Goal: Task Accomplishment & Management: Complete application form

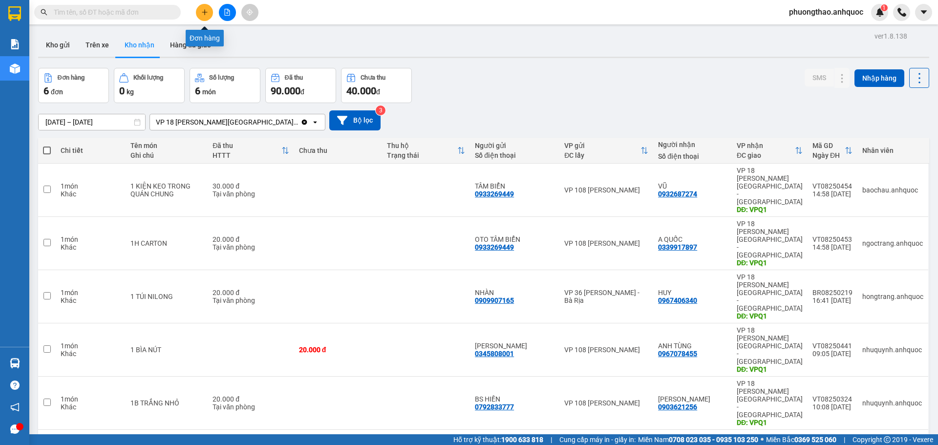
click at [206, 8] on button at bounding box center [204, 12] width 17 height 17
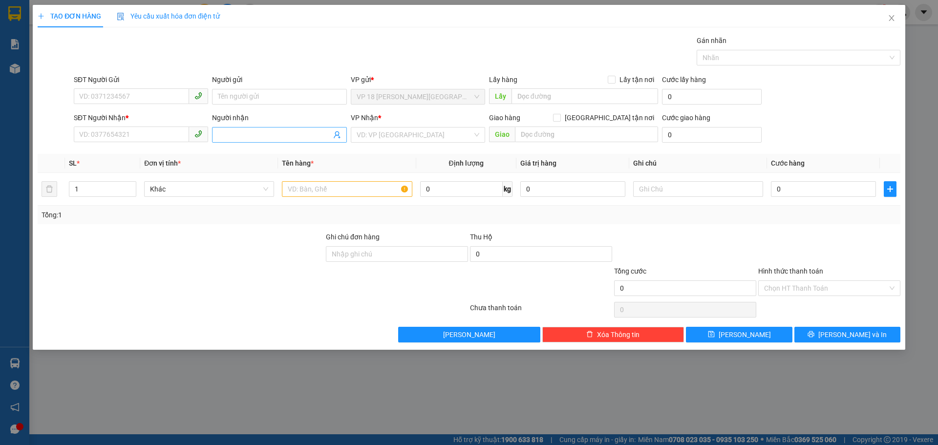
click at [224, 136] on input "Người nhận" at bounding box center [274, 134] width 113 height 11
type input "NHẬT MỸ 1"
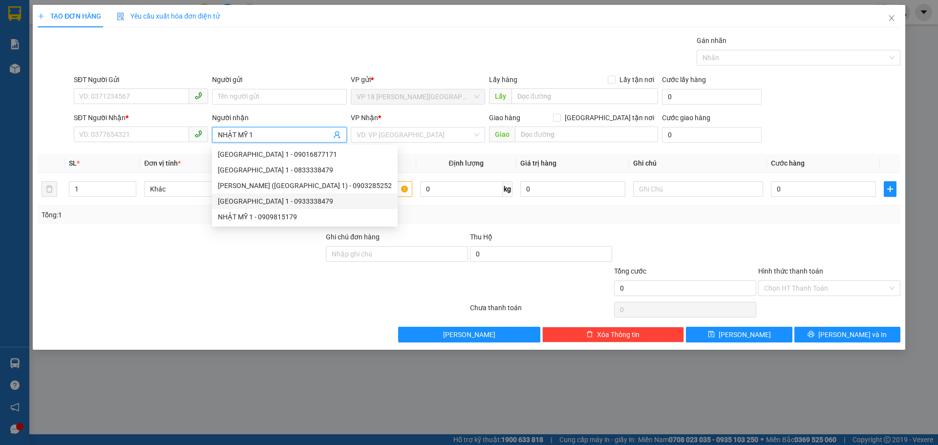
click at [255, 208] on div "[GEOGRAPHIC_DATA] 1 - 0933338479" at bounding box center [305, 202] width 186 height 16
type input "0933338479"
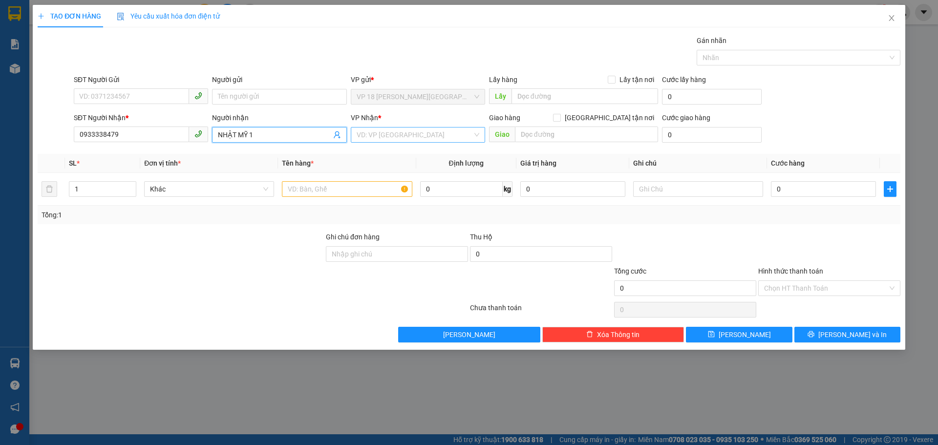
type input "NHẬT MỸ 1"
click at [388, 129] on input "search" at bounding box center [415, 135] width 116 height 15
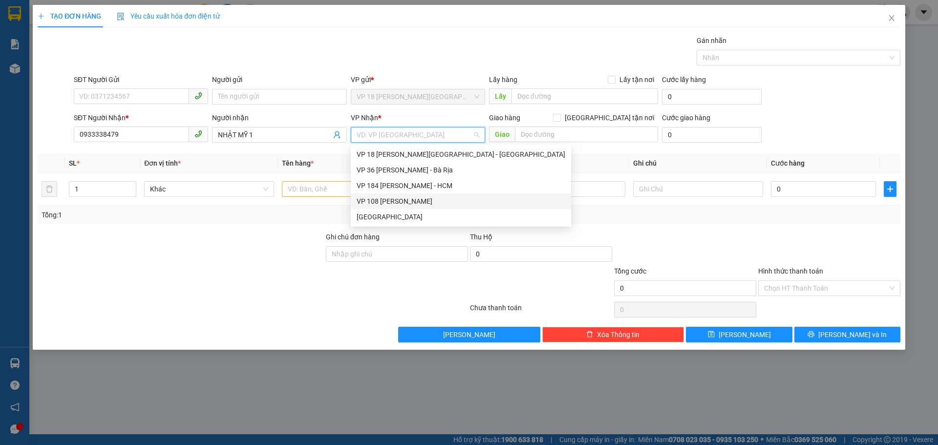
click at [411, 199] on div "VP 108 [PERSON_NAME]" at bounding box center [461, 201] width 209 height 11
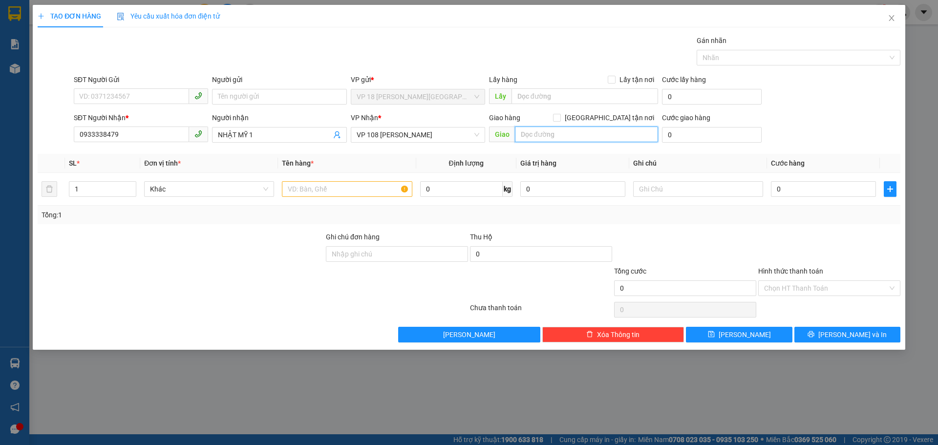
click at [547, 136] on input "text" at bounding box center [586, 135] width 143 height 16
type input "VPVT"
click at [347, 190] on input "text" at bounding box center [347, 189] width 130 height 16
click at [800, 193] on input "0" at bounding box center [823, 189] width 105 height 16
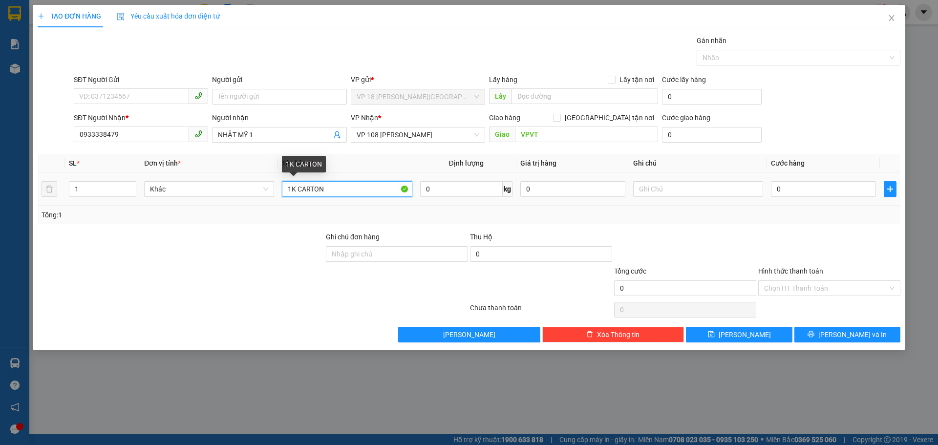
click at [335, 188] on input "1K CARTON" at bounding box center [347, 189] width 130 height 16
type input "1K CARTON DẸP"
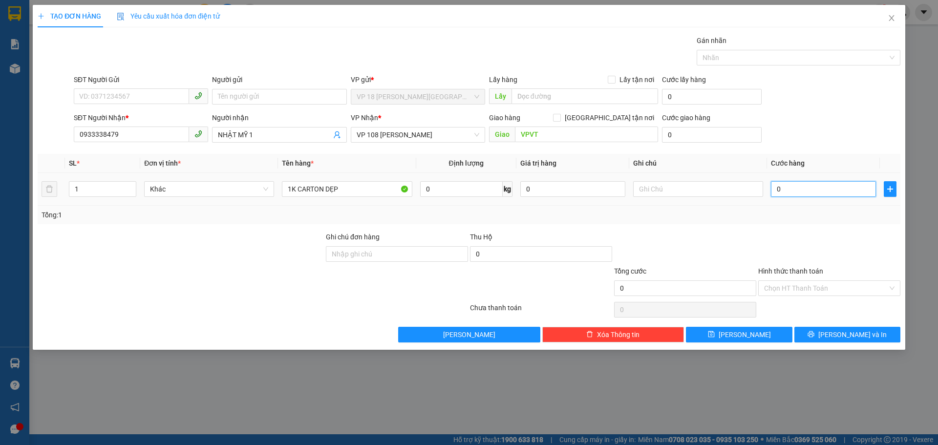
click at [798, 187] on input "0" at bounding box center [823, 189] width 105 height 16
type input "4"
type input "40"
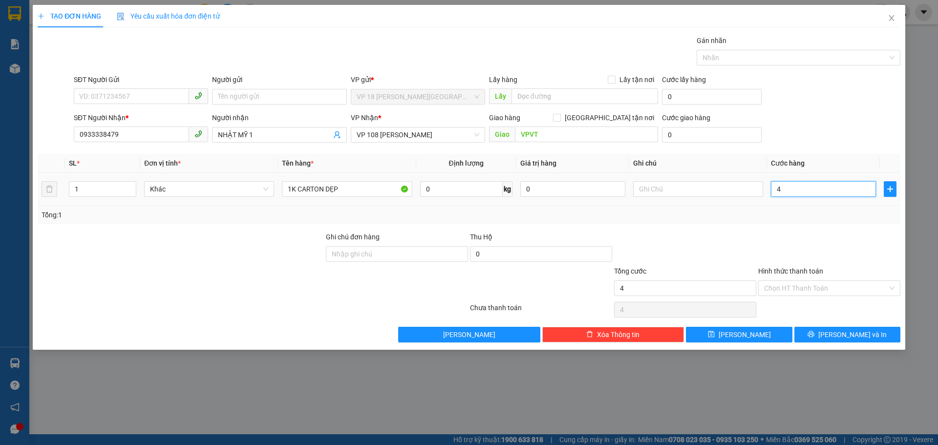
type input "40"
type input "400"
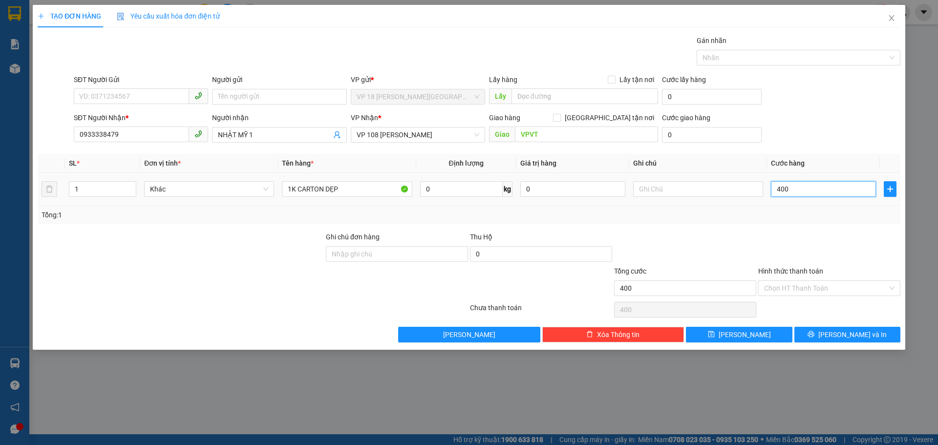
type input "4.000"
type input "40.000"
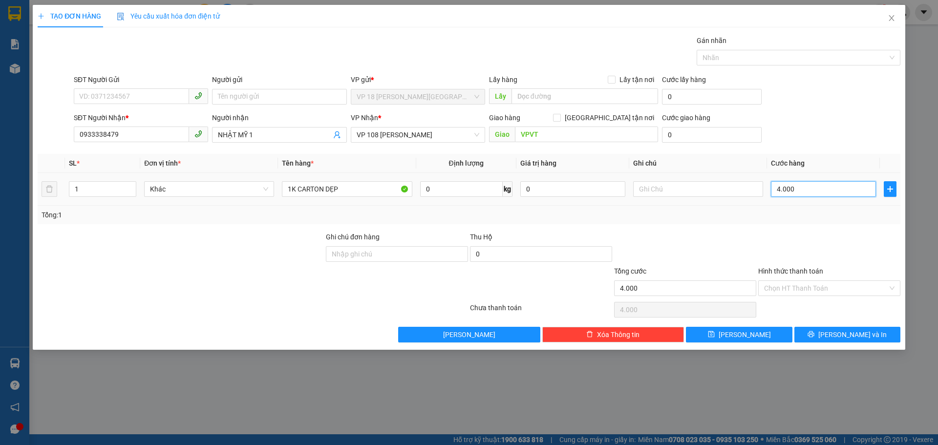
type input "40.000"
click at [826, 330] on button "[PERSON_NAME] và In" at bounding box center [848, 335] width 106 height 16
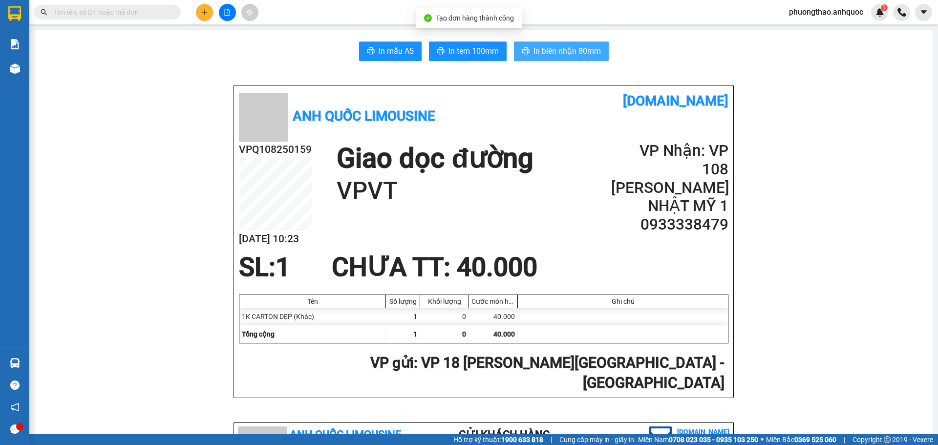
click at [551, 54] on span "In biên nhận 80mm" at bounding box center [567, 51] width 67 height 12
click at [22, 68] on div at bounding box center [14, 68] width 17 height 17
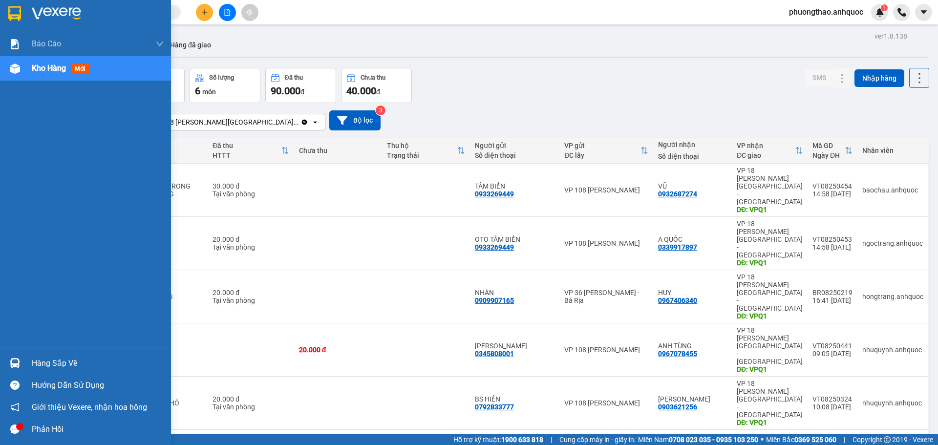
click at [8, 70] on div at bounding box center [14, 68] width 17 height 17
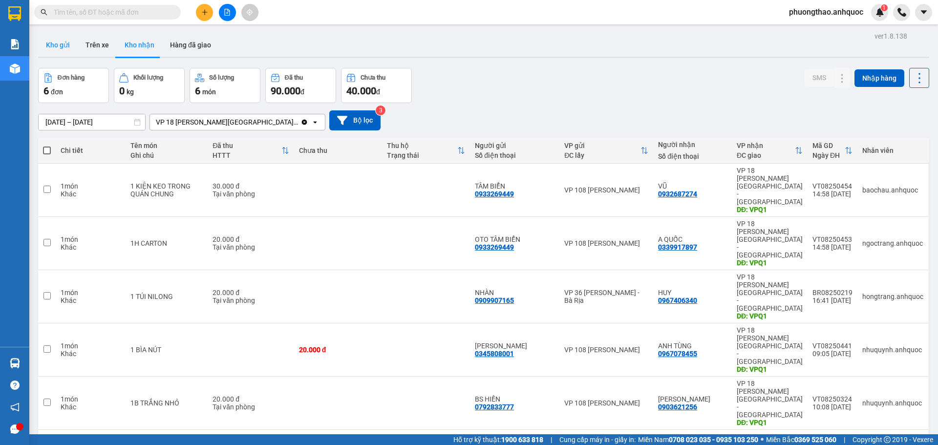
click at [72, 50] on button "Kho gửi" at bounding box center [58, 44] width 40 height 23
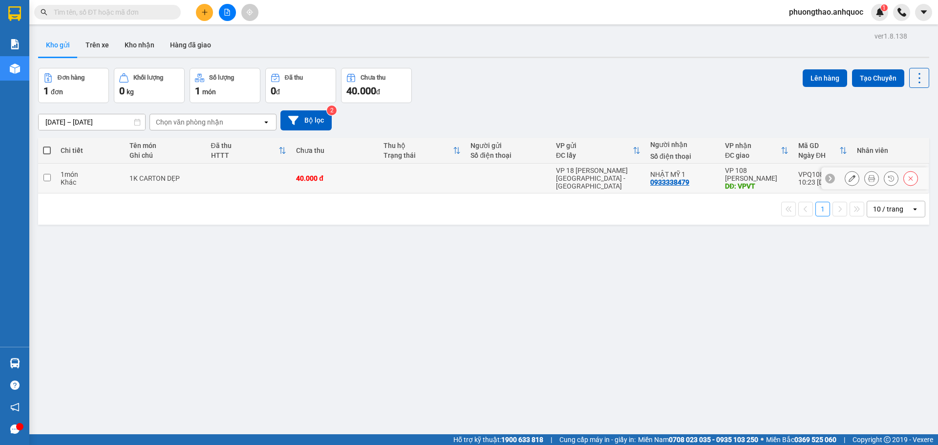
click at [849, 179] on icon at bounding box center [852, 178] width 7 height 7
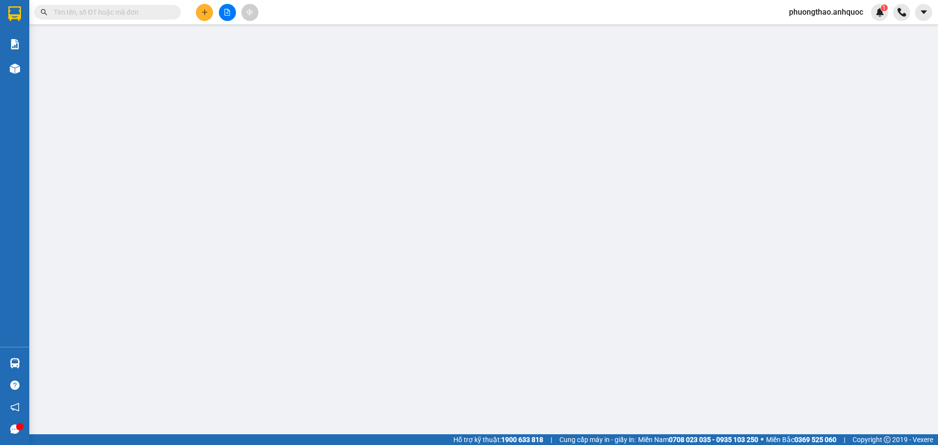
type input "0933338479"
type input "NHẬT MỸ 1"
type input "VPVT"
type input "40.000"
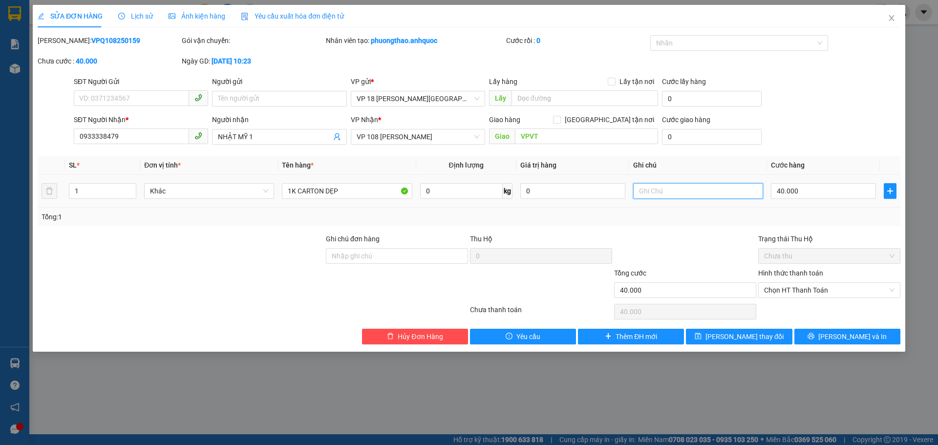
click at [678, 191] on input "text" at bounding box center [698, 191] width 130 height 16
type input "NHẸ TAY"
click at [809, 341] on button "[PERSON_NAME] và In" at bounding box center [848, 337] width 106 height 16
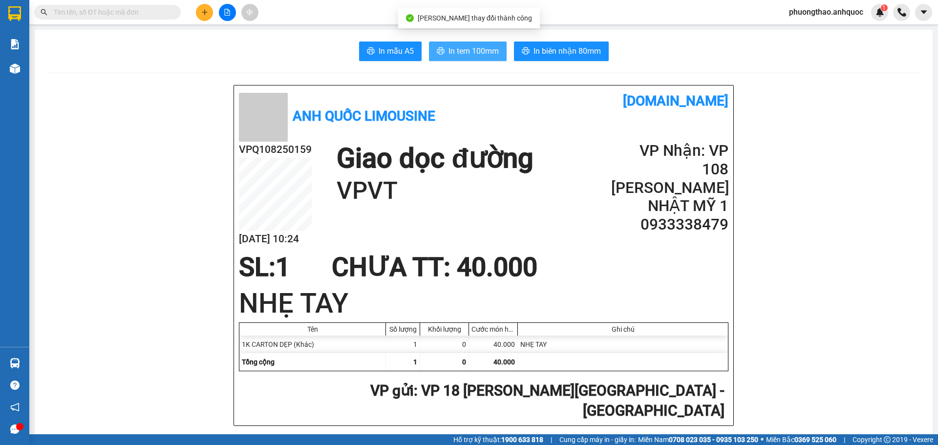
click at [474, 55] on span "In tem 100mm" at bounding box center [474, 51] width 50 height 12
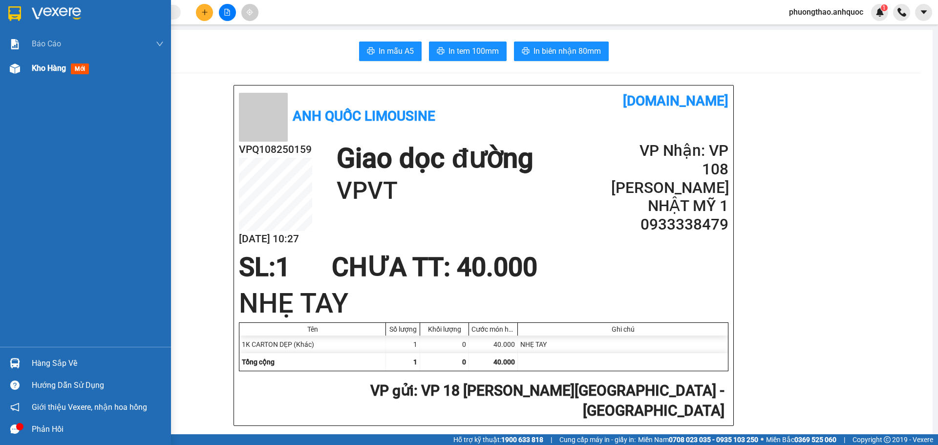
click at [20, 74] on div at bounding box center [14, 68] width 17 height 17
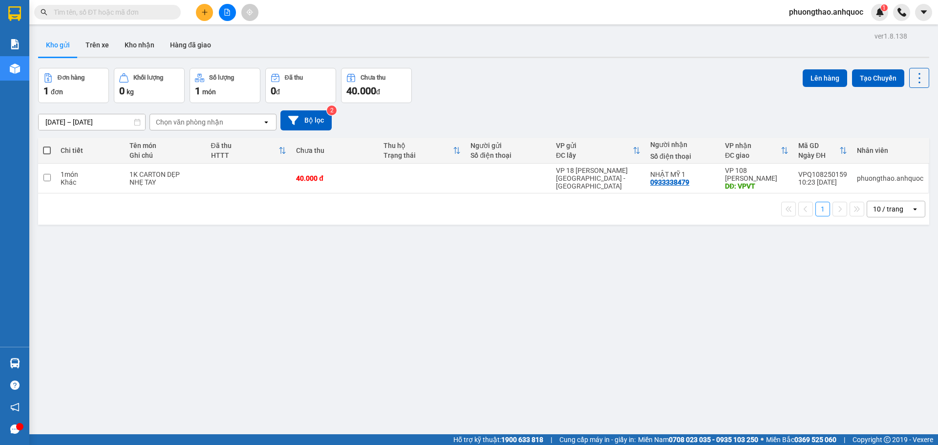
click at [248, 275] on div "ver 1.8.138 Kho gửi Trên xe Kho nhận Hàng đã giao Đơn hàng 1 đơn Khối lượng 0 k…" at bounding box center [483, 251] width 899 height 445
click at [194, 365] on div "ver 1.8.138 Kho gửi Trên xe Kho nhận Hàng đã giao Đơn hàng 1 đơn Khối lượng 0 k…" at bounding box center [483, 251] width 899 height 445
click at [226, 12] on icon "file-add" at bounding box center [227, 12] width 7 height 7
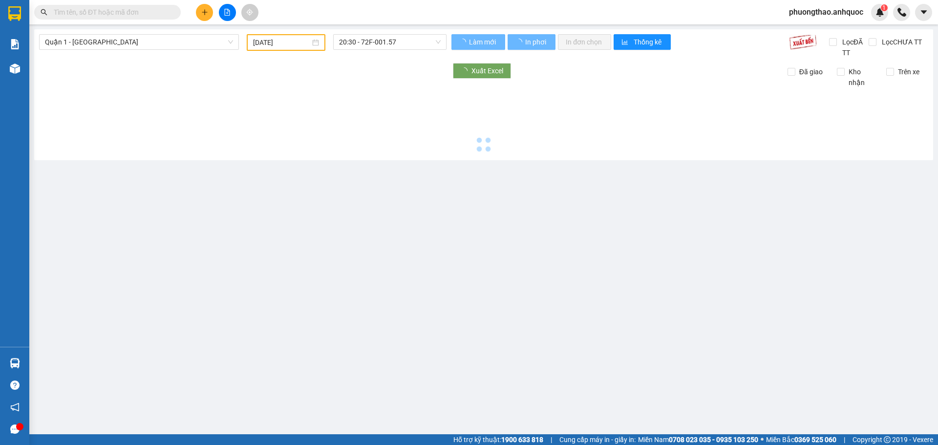
type input "[DATE]"
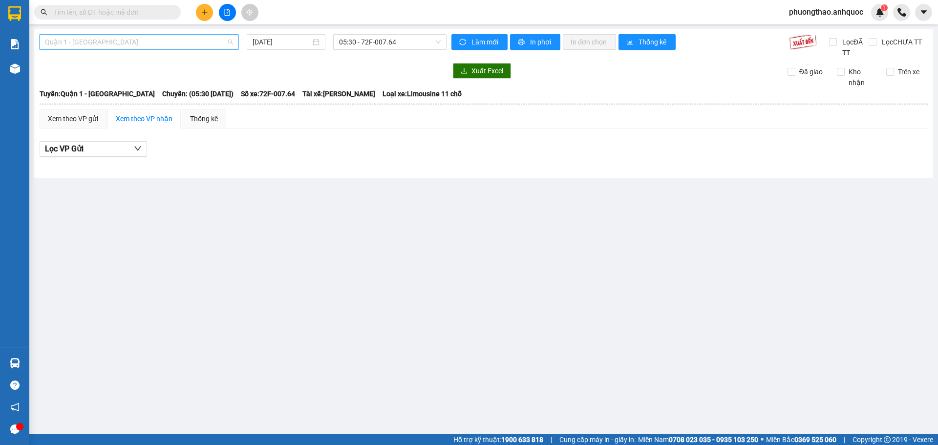
click at [153, 41] on span "Quận 1 - [GEOGRAPHIC_DATA]" at bounding box center [139, 42] width 188 height 15
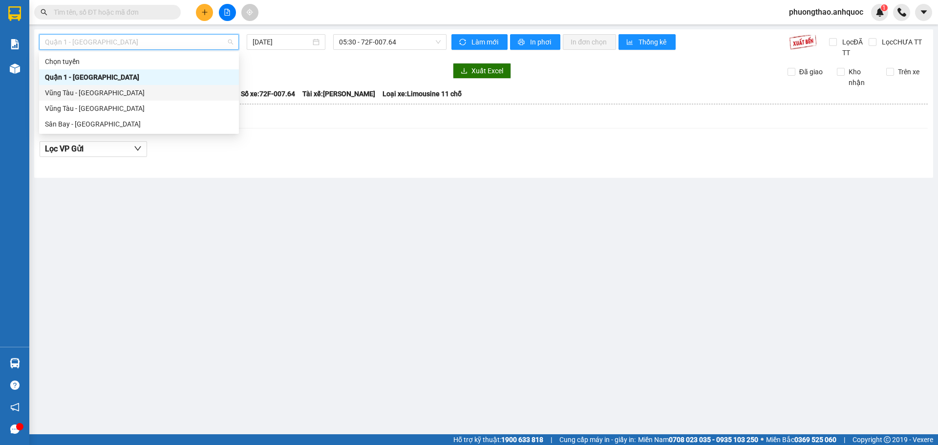
click at [137, 97] on div "Vũng Tàu - [GEOGRAPHIC_DATA]" at bounding box center [139, 92] width 188 height 11
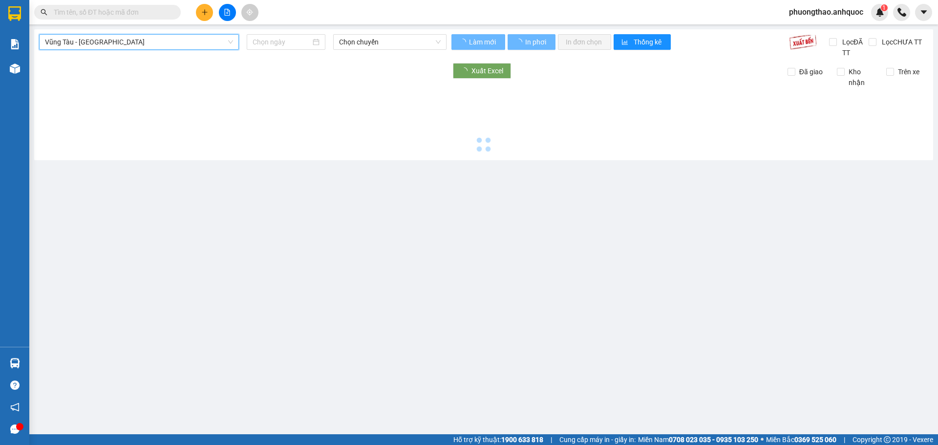
type input "[DATE]"
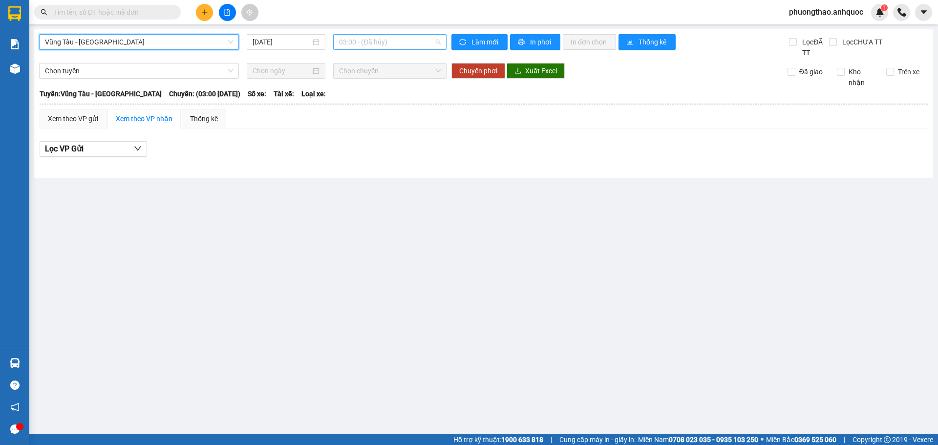
click at [356, 42] on span "03:00 - (Đã hủy)" at bounding box center [390, 42] width 102 height 15
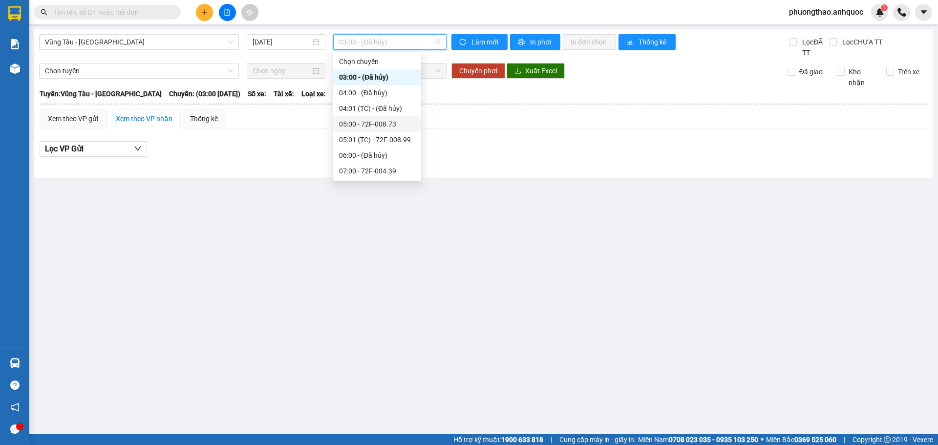
click at [373, 121] on div "05:00 - 72F-008.73" at bounding box center [377, 124] width 76 height 11
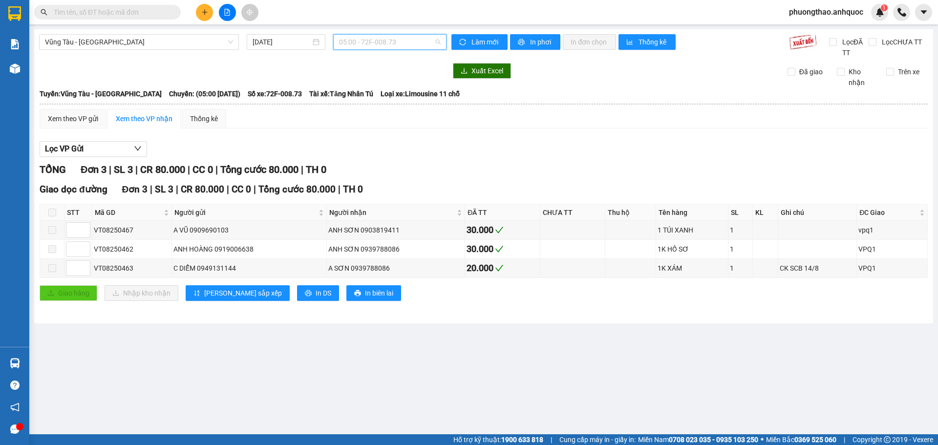
click at [369, 45] on span "05:00 - 72F-008.73" at bounding box center [390, 42] width 102 height 15
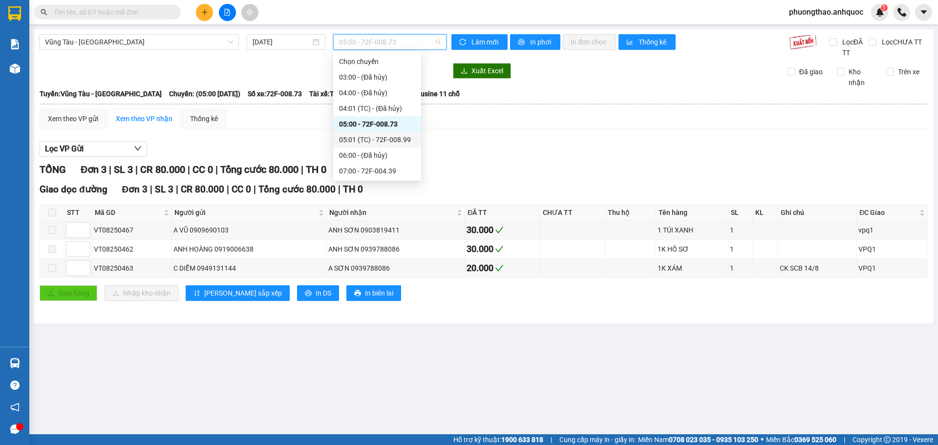
click at [375, 135] on div "05:01 (TC) - 72F-008.99" at bounding box center [377, 139] width 76 height 11
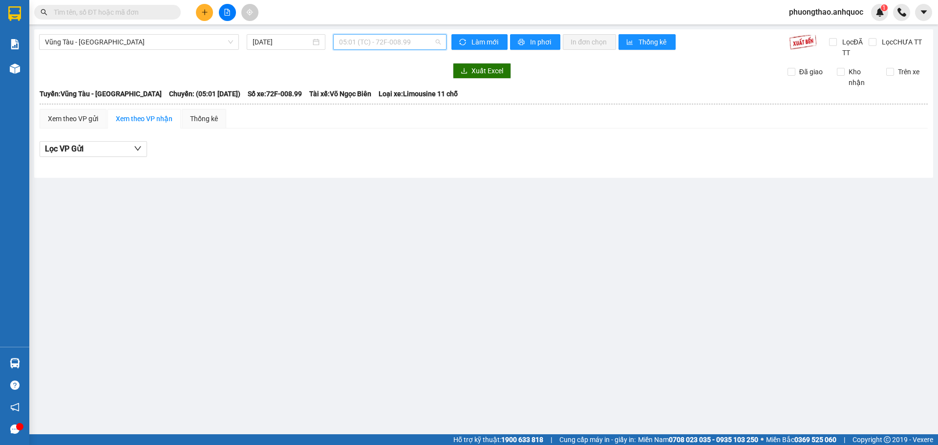
click at [367, 43] on span "05:01 (TC) - 72F-008.99" at bounding box center [390, 42] width 102 height 15
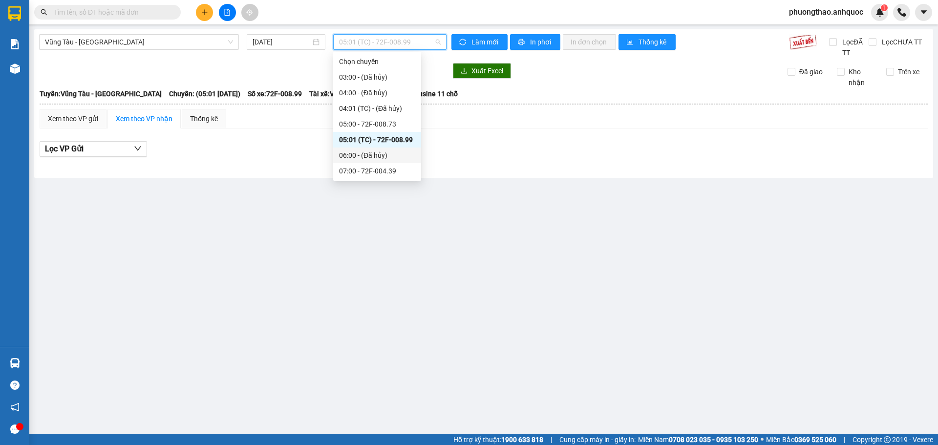
click at [391, 166] on div "07:00 - 72F-004.39" at bounding box center [377, 171] width 76 height 11
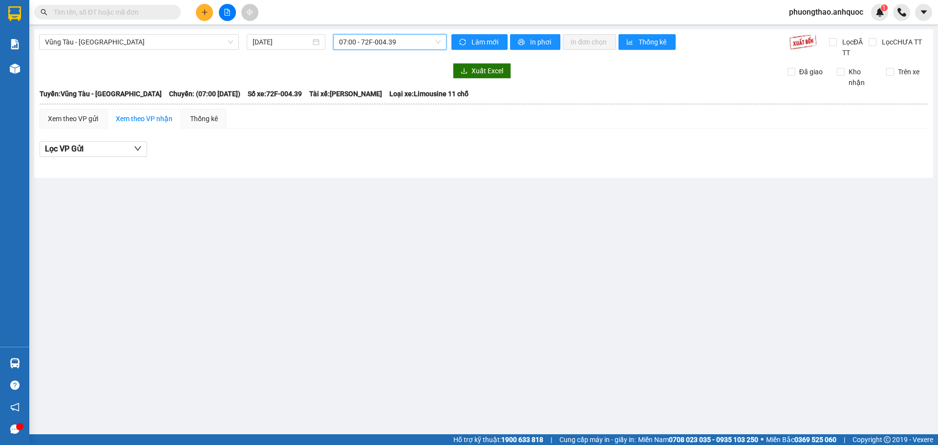
click at [383, 44] on span "07:00 - 72F-004.39" at bounding box center [390, 42] width 102 height 15
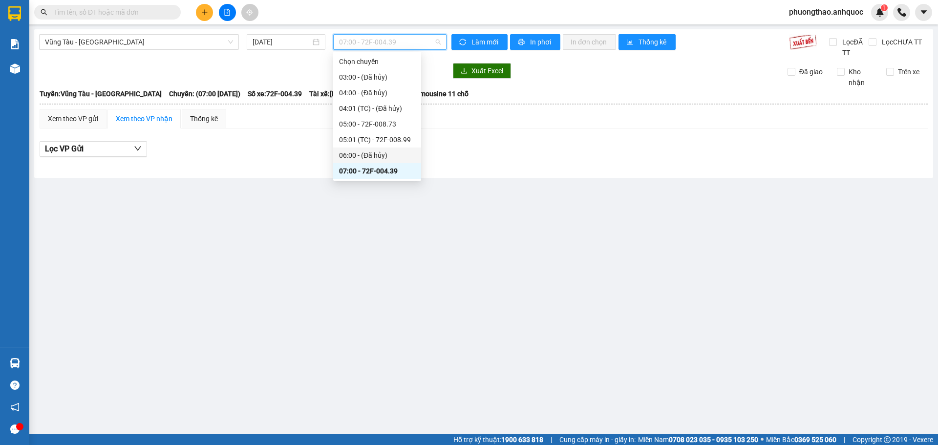
scroll to position [49, 0]
click at [392, 140] on div "08:00 - 72H-068.06" at bounding box center [377, 137] width 76 height 11
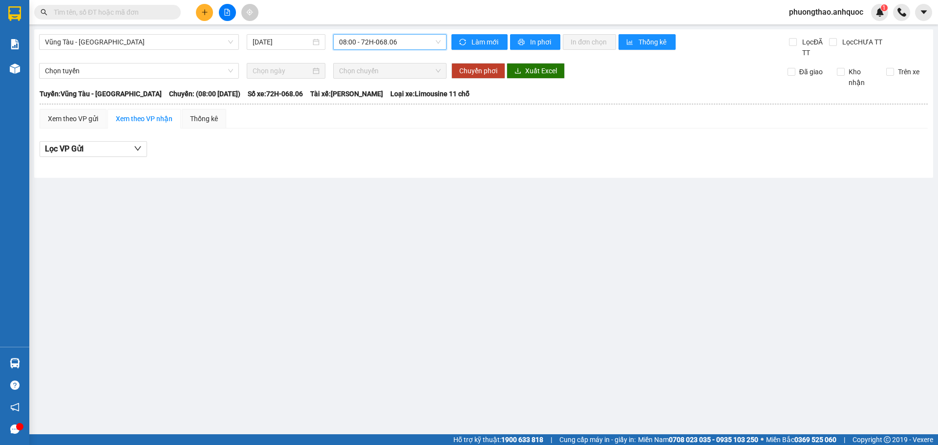
click at [374, 43] on span "08:00 - 72H-068.06" at bounding box center [390, 42] width 102 height 15
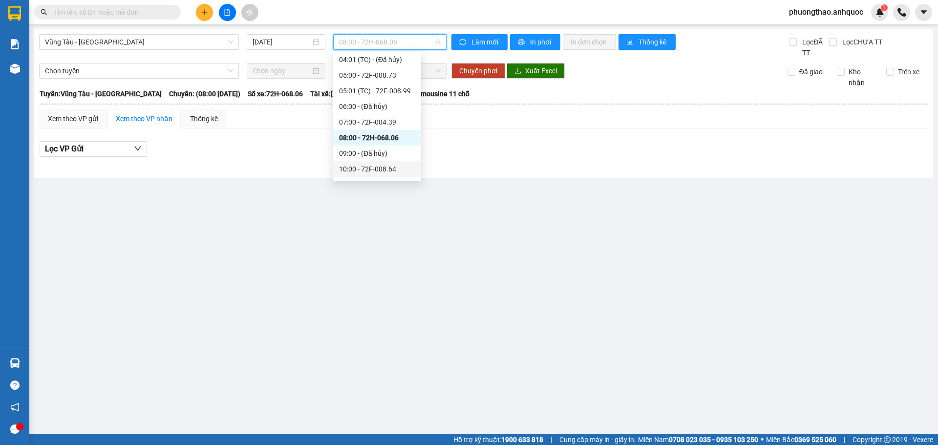
click at [387, 162] on div "10:00 - 72F-008.64" at bounding box center [377, 169] width 88 height 16
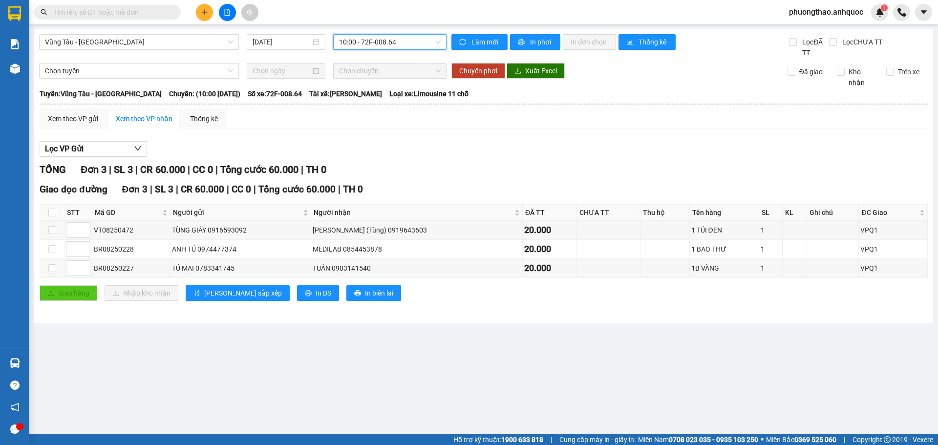
click at [380, 38] on span "10:00 - 72F-008.64" at bounding box center [390, 42] width 102 height 15
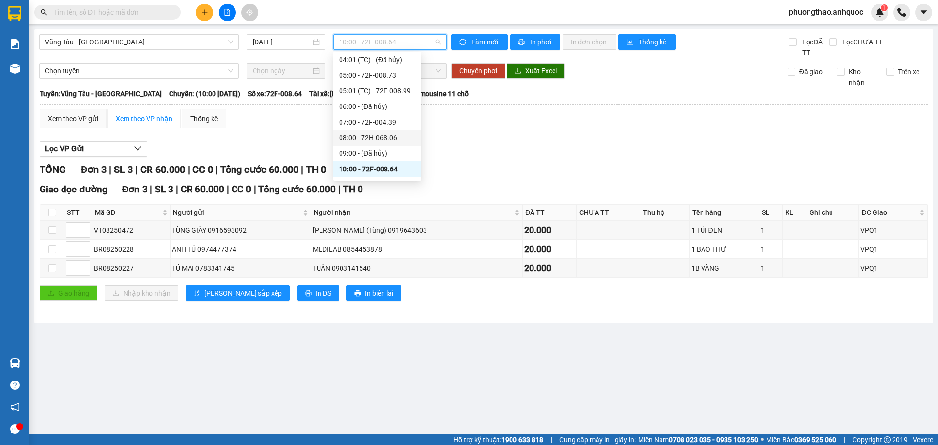
scroll to position [98, 0]
click at [382, 139] on div "11:00 - 72F-001.57" at bounding box center [377, 135] width 76 height 11
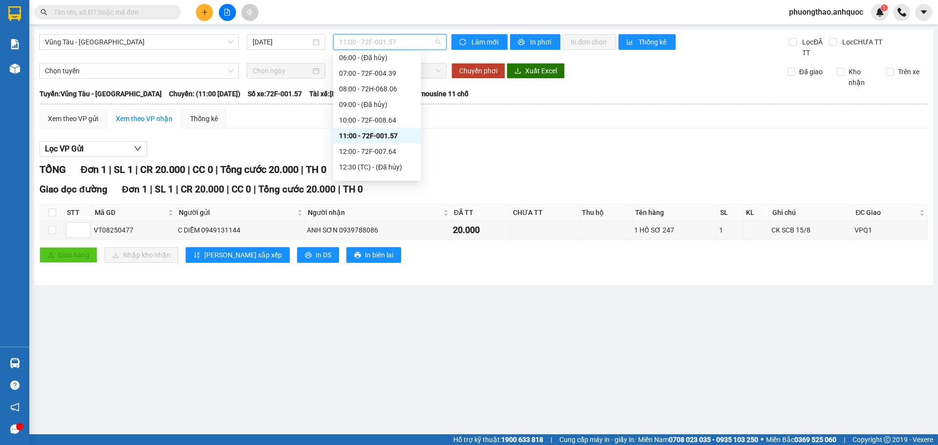
click at [396, 43] on span "11:00 - 72F-001.57" at bounding box center [390, 42] width 102 height 15
click at [355, 43] on span "11:00 - 72F-001.57" at bounding box center [390, 42] width 102 height 15
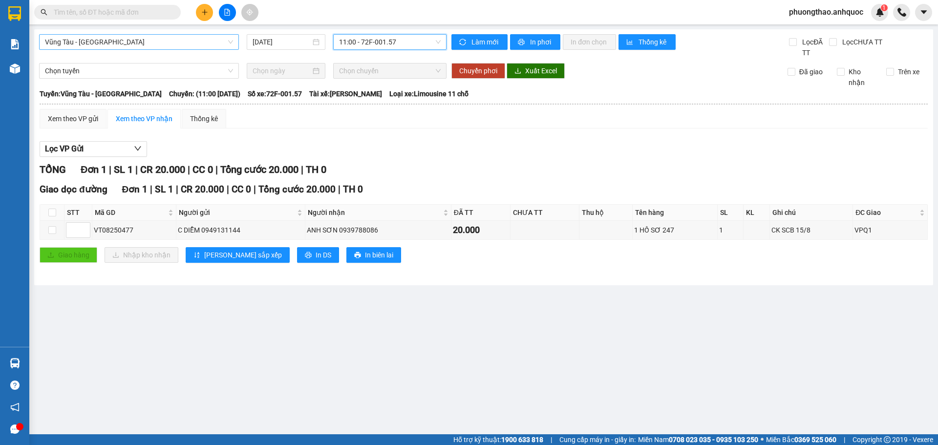
click at [91, 45] on span "Vũng Tàu - [GEOGRAPHIC_DATA]" at bounding box center [139, 42] width 188 height 15
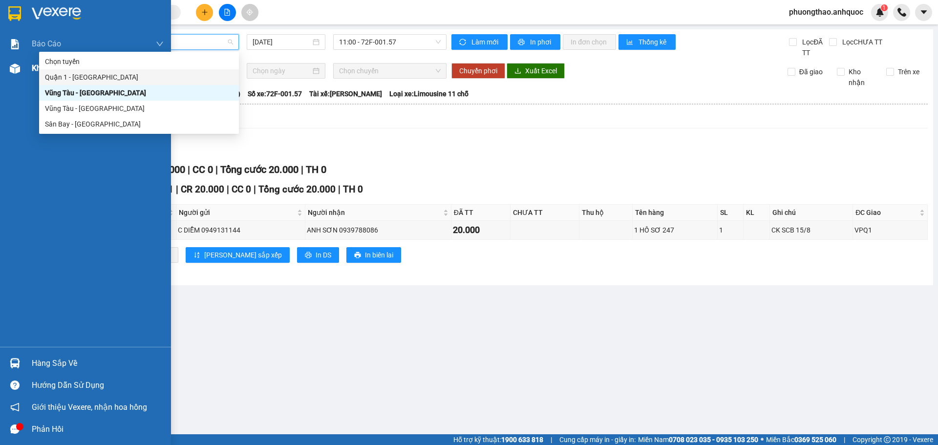
click at [3, 67] on div "Kho hàng mới" at bounding box center [85, 68] width 171 height 24
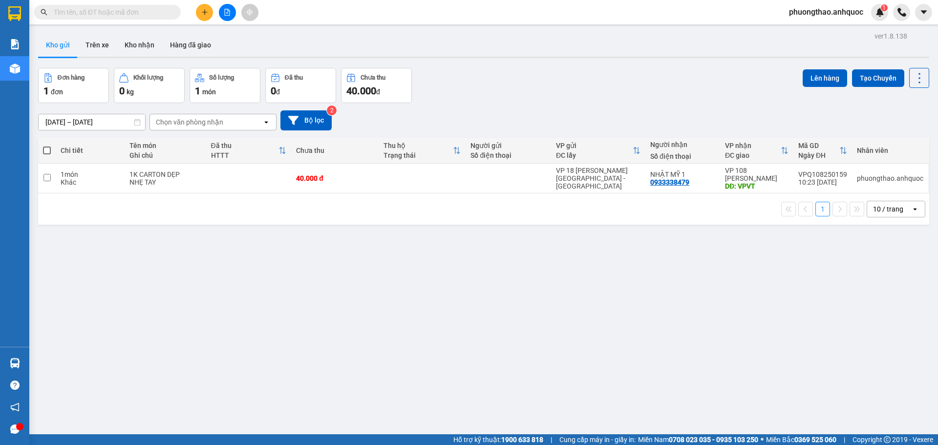
click at [224, 257] on div "ver 1.8.138 Kho gửi Trên xe Kho nhận Hàng đã giao Đơn hàng 1 đơn Khối lượng 0 k…" at bounding box center [483, 251] width 899 height 445
click at [195, 179] on div "NHẸ TAY" at bounding box center [164, 182] width 71 height 8
checkbox input "true"
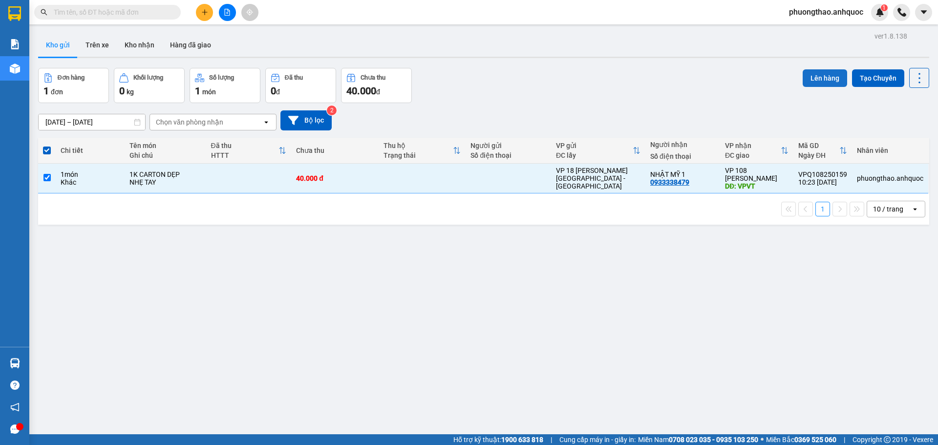
click at [814, 81] on button "Lên hàng" at bounding box center [825, 78] width 44 height 18
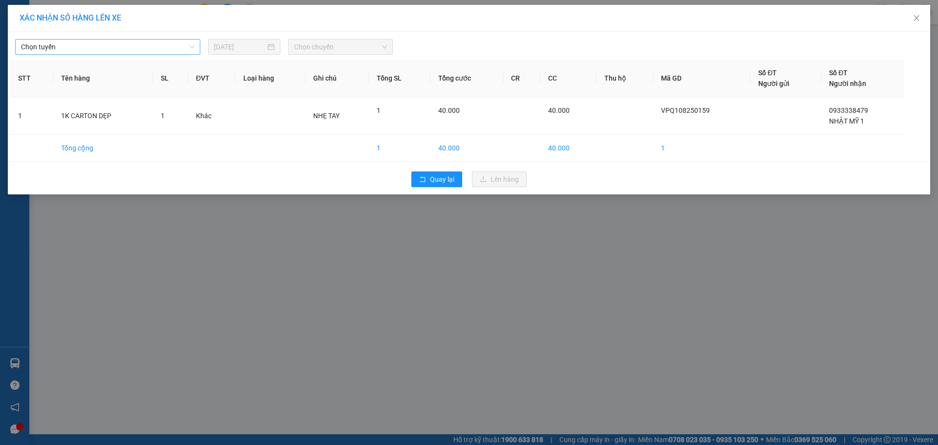
click at [106, 51] on span "Chọn tuyến" at bounding box center [107, 47] width 173 height 15
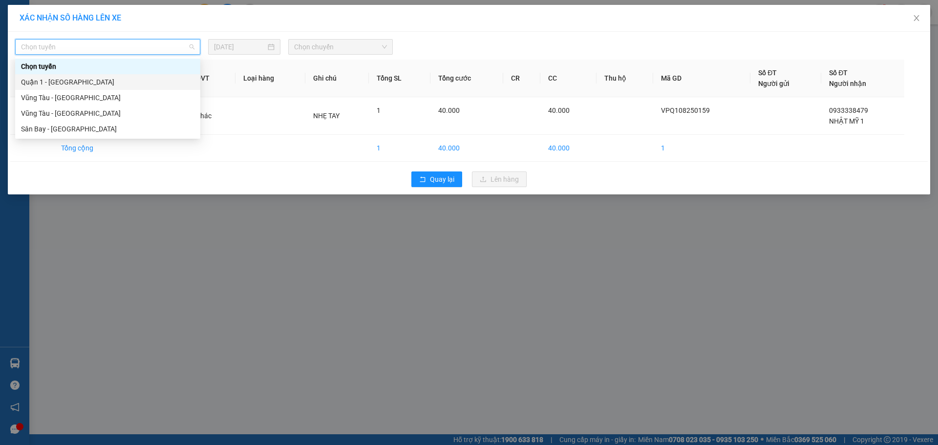
click at [87, 79] on div "Quận 1 - [GEOGRAPHIC_DATA]" at bounding box center [107, 82] width 173 height 11
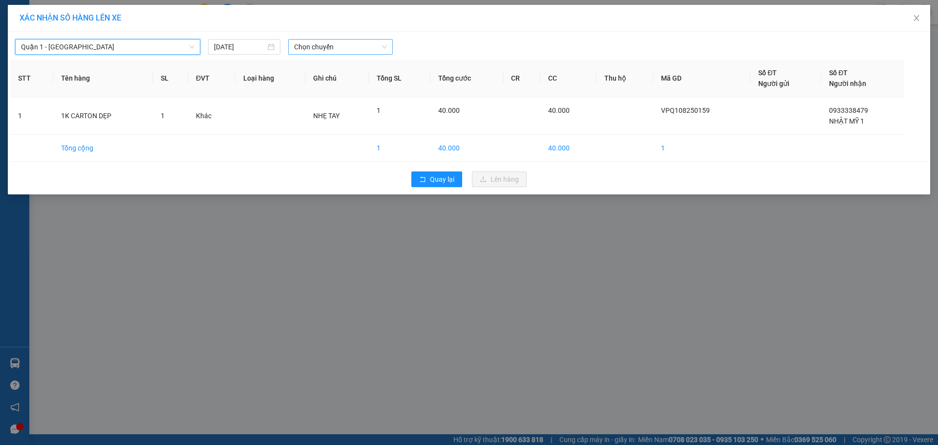
click at [318, 46] on span "Chọn chuyến" at bounding box center [340, 47] width 93 height 15
type input "439"
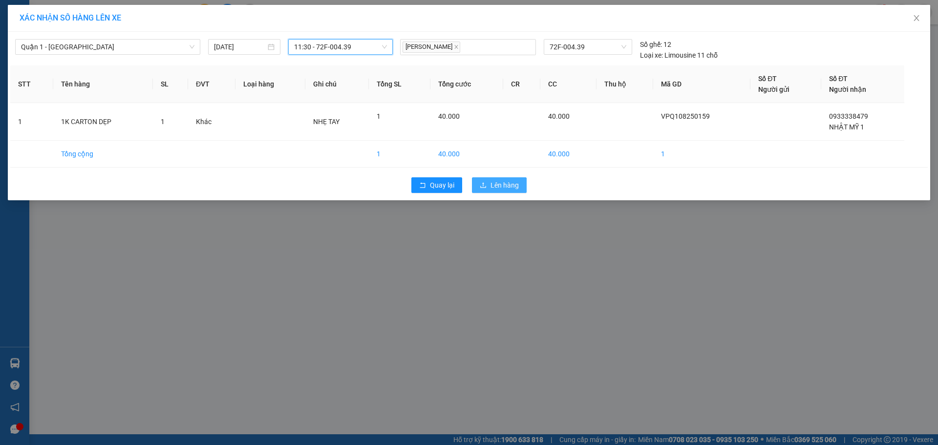
click at [497, 180] on span "Lên hàng" at bounding box center [505, 185] width 28 height 11
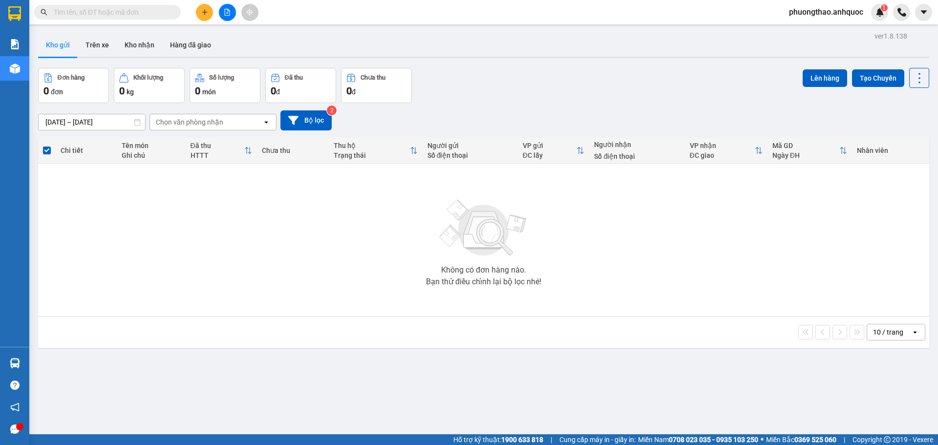
click at [224, 6] on button at bounding box center [227, 12] width 17 height 17
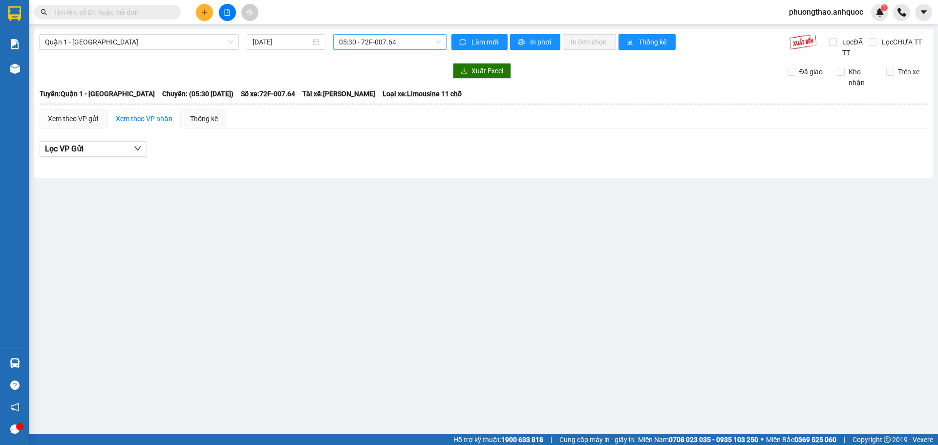
click at [349, 41] on span "05:30 - 72F-007.64" at bounding box center [390, 42] width 102 height 15
type input "439"
click at [389, 54] on div "11:30 - 72F-004.39" at bounding box center [377, 62] width 88 height 16
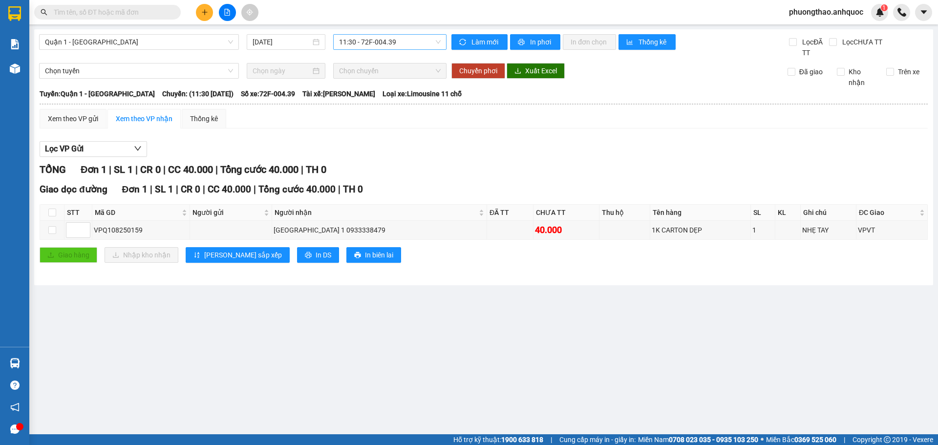
click at [303, 326] on main "Quận 1 - [GEOGRAPHIC_DATA] [DATE] 11:30 - 72F-004.39 Làm mới In phơi In đơn chọ…" at bounding box center [469, 217] width 938 height 434
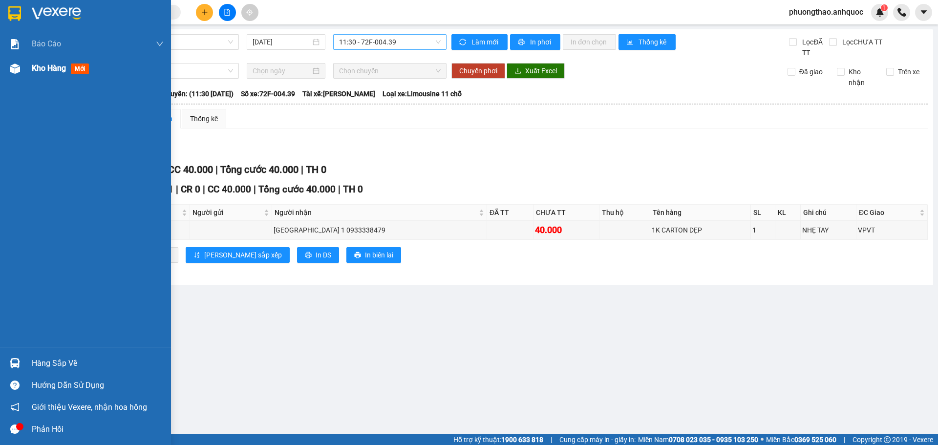
click at [25, 66] on div "Kho hàng mới" at bounding box center [85, 68] width 171 height 24
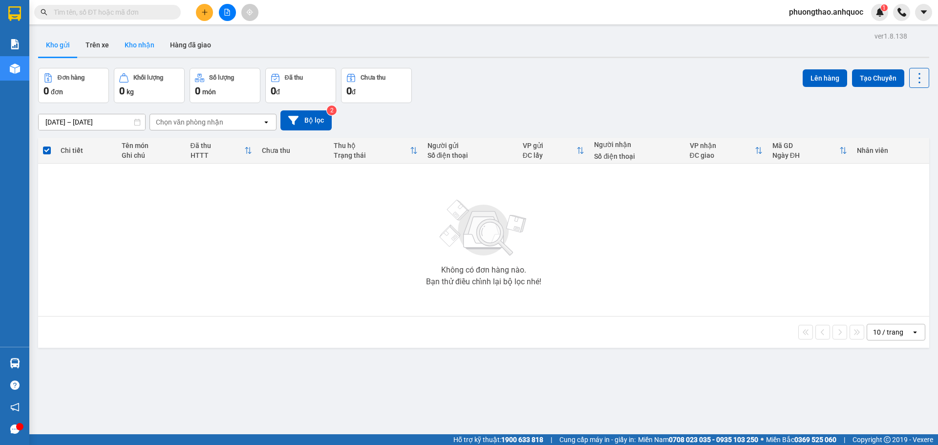
click at [153, 43] on button "Kho nhận" at bounding box center [139, 44] width 45 height 23
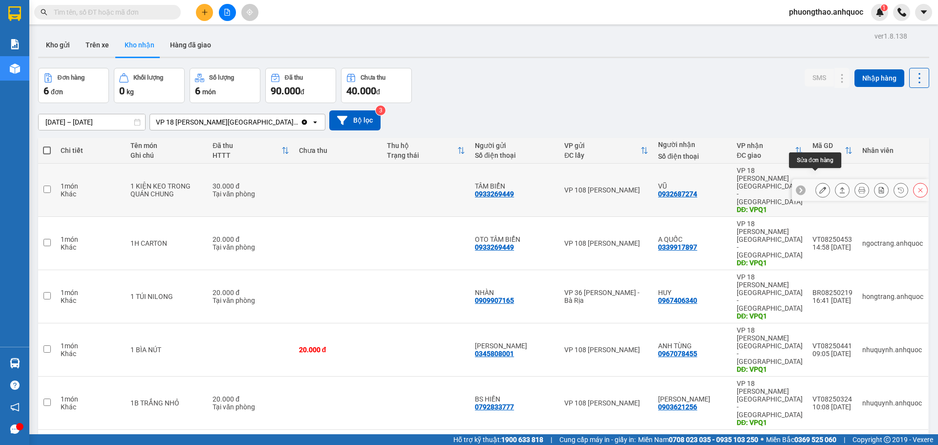
click at [819, 187] on icon at bounding box center [822, 190] width 7 height 7
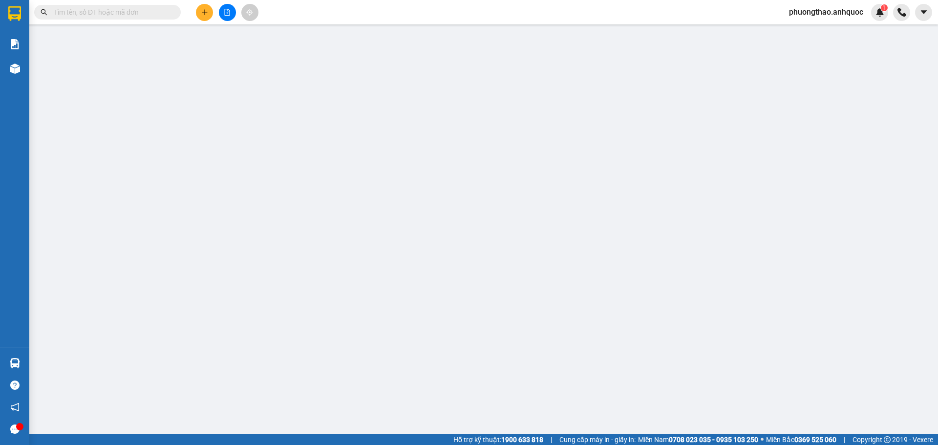
type input "0933269449"
type input "TÂM BIỂN"
type input "0932687274"
type input "VŨ"
type input "VPQ1"
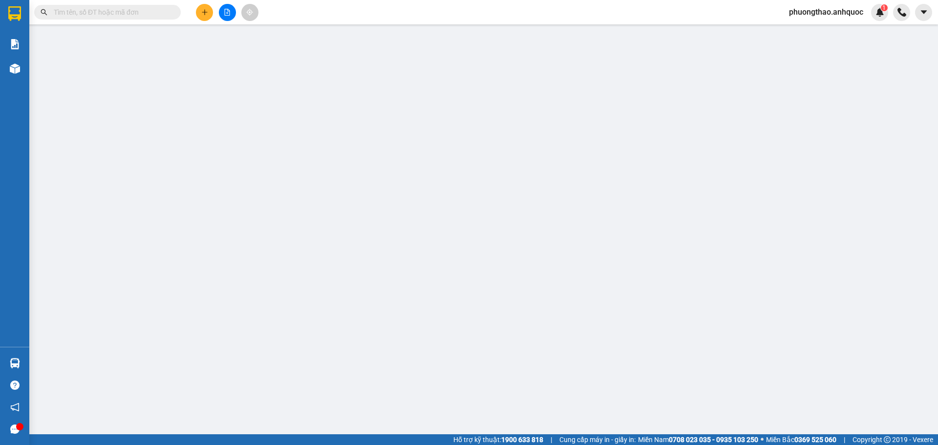
type input "30.000"
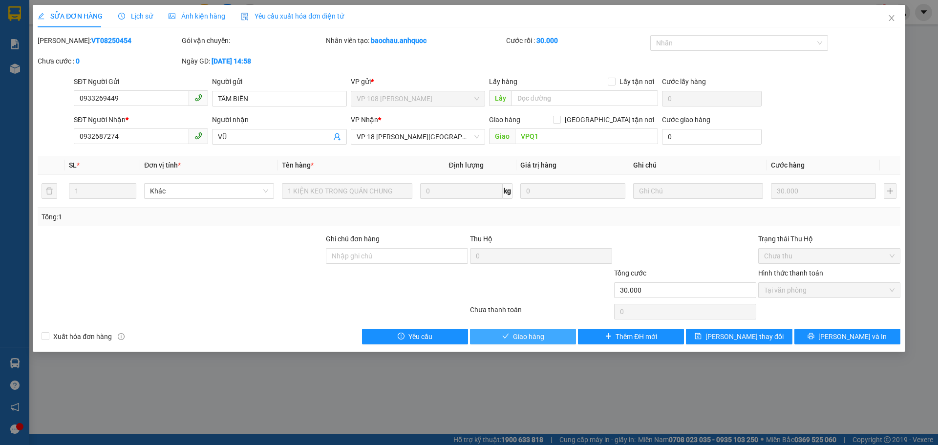
click at [544, 333] on span "Giao hàng" at bounding box center [528, 336] width 31 height 11
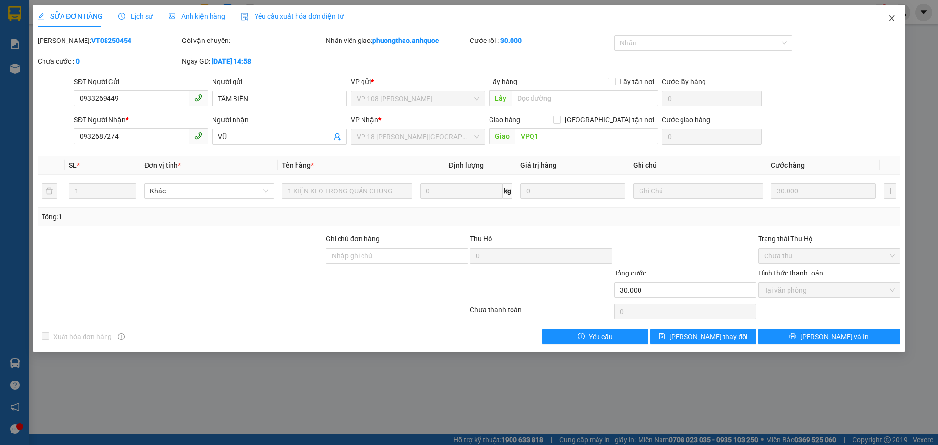
click at [890, 19] on icon "close" at bounding box center [892, 18] width 8 height 8
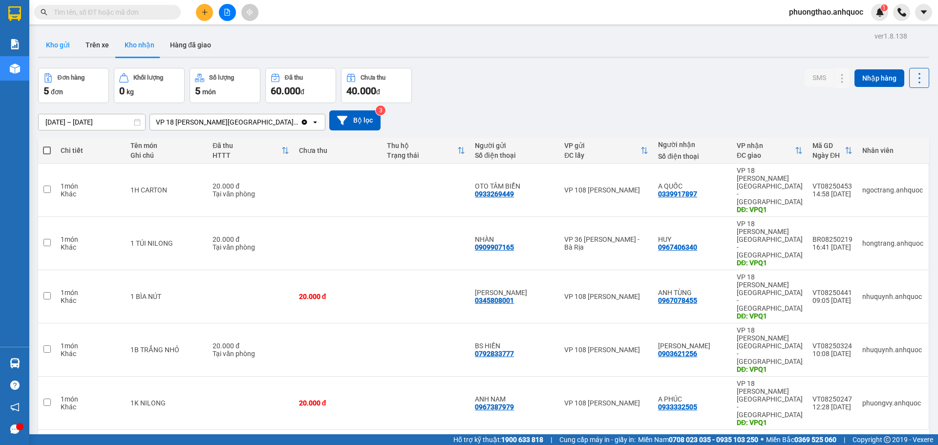
click at [72, 45] on button "Kho gửi" at bounding box center [58, 44] width 40 height 23
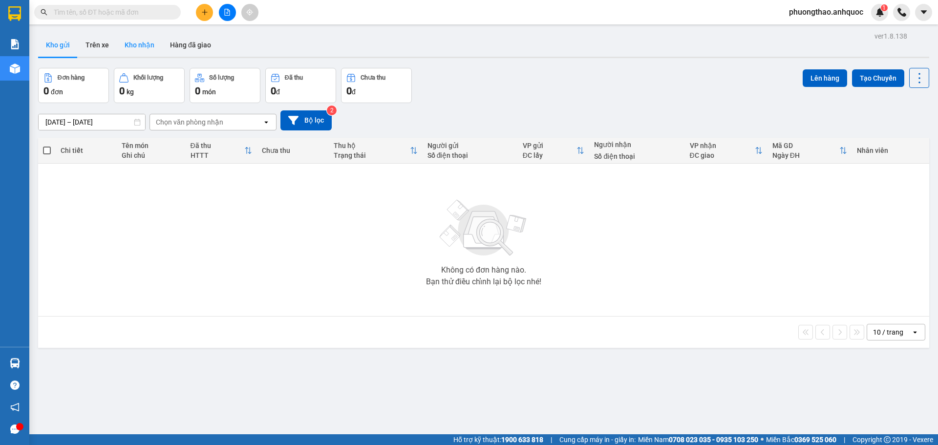
click at [138, 52] on button "Kho nhận" at bounding box center [139, 44] width 45 height 23
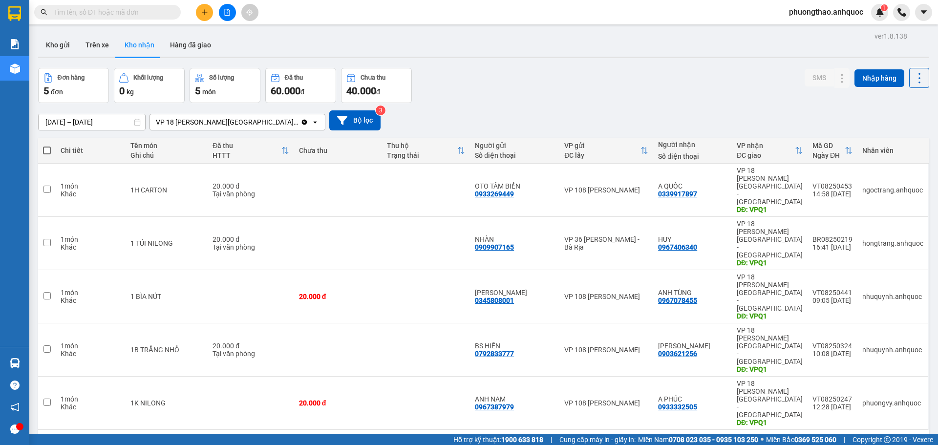
click at [224, 15] on button at bounding box center [227, 12] width 17 height 17
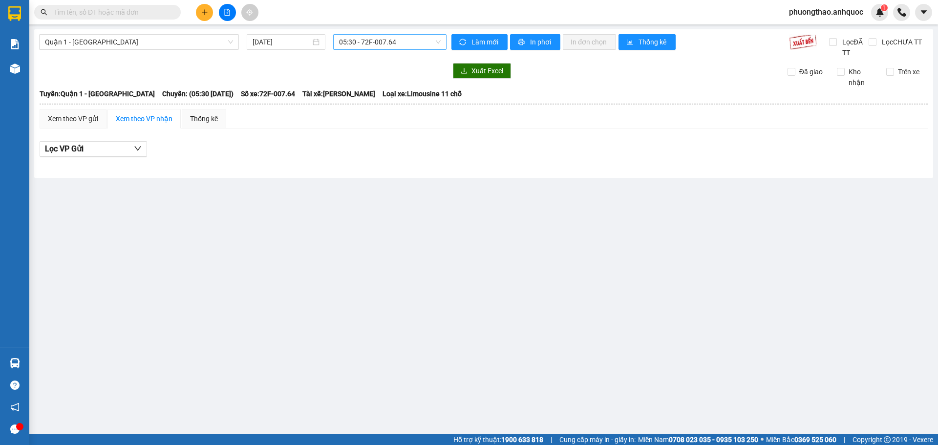
click at [367, 44] on span "05:30 - 72F-007.64" at bounding box center [390, 42] width 102 height 15
type input "439"
click at [362, 55] on div "11:30 - 72F-004.39" at bounding box center [377, 62] width 88 height 16
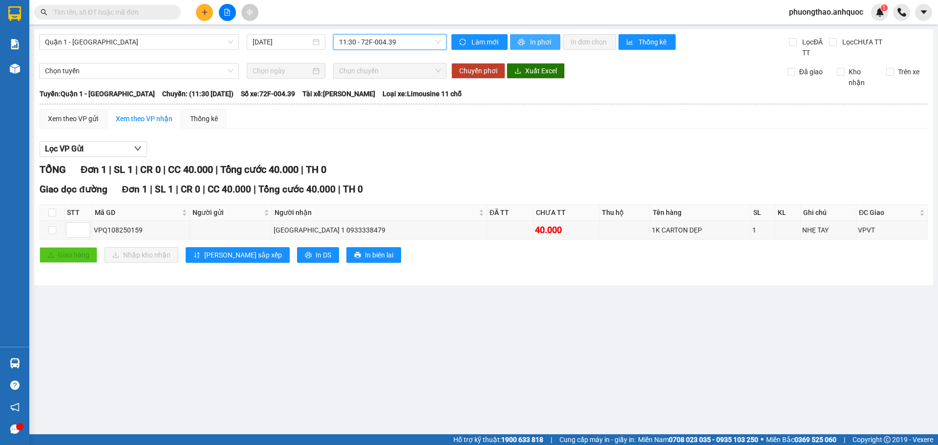
click at [530, 40] on span "In phơi" at bounding box center [541, 42] width 22 height 11
click at [206, 9] on icon "plus" at bounding box center [204, 12] width 7 height 7
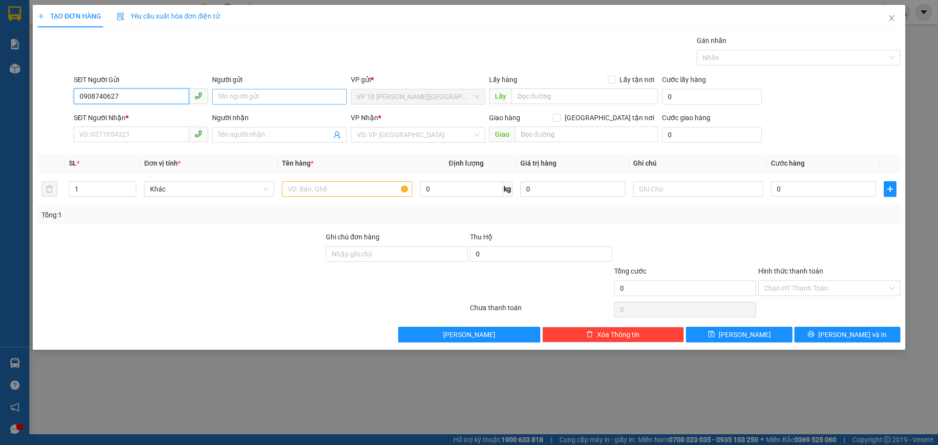
type input "0908740627"
click at [220, 101] on input "Người gửi" at bounding box center [279, 97] width 134 height 16
type input "BÌNH AN"
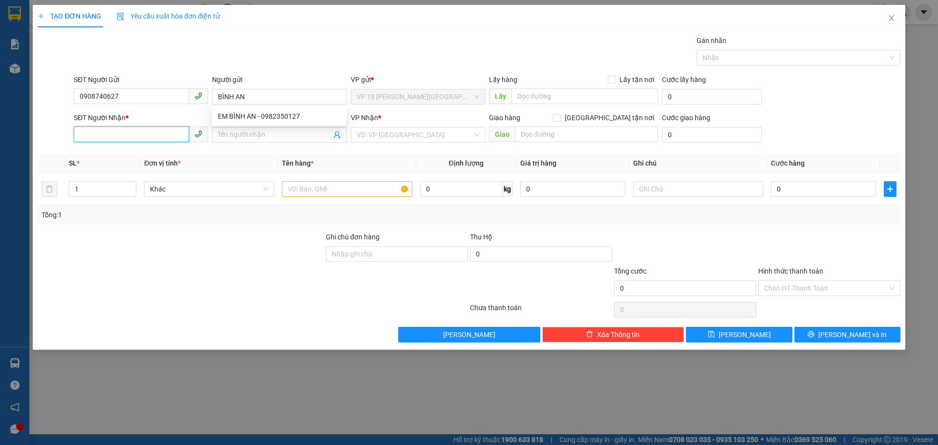
click at [149, 135] on input "SĐT Người Nhận *" at bounding box center [131, 135] width 115 height 16
type input "0828283768"
click at [242, 144] on div "Người nhận Tên người nhận" at bounding box center [279, 129] width 134 height 34
click at [242, 135] on input "Người nhận" at bounding box center [274, 134] width 113 height 11
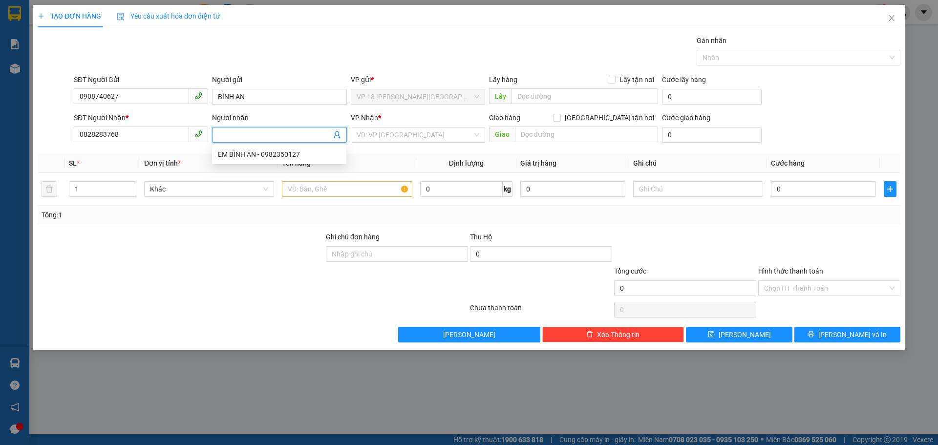
type input "X"
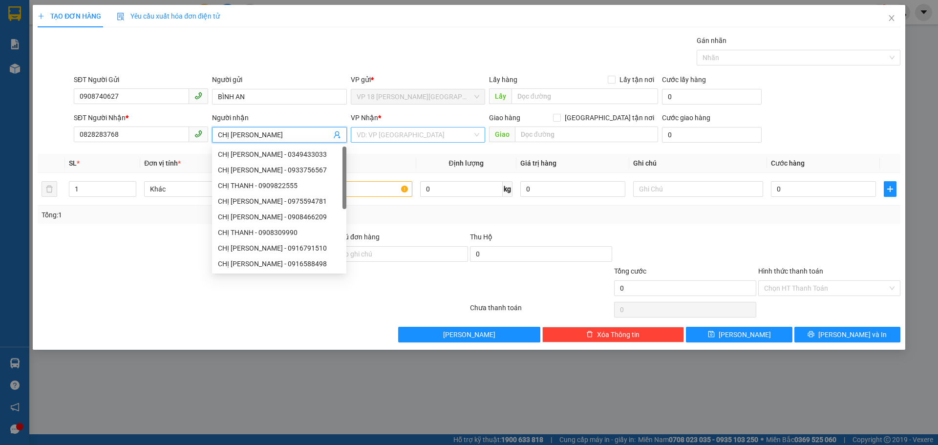
type input "CHỊ [PERSON_NAME]"
click at [386, 133] on input "search" at bounding box center [415, 135] width 116 height 15
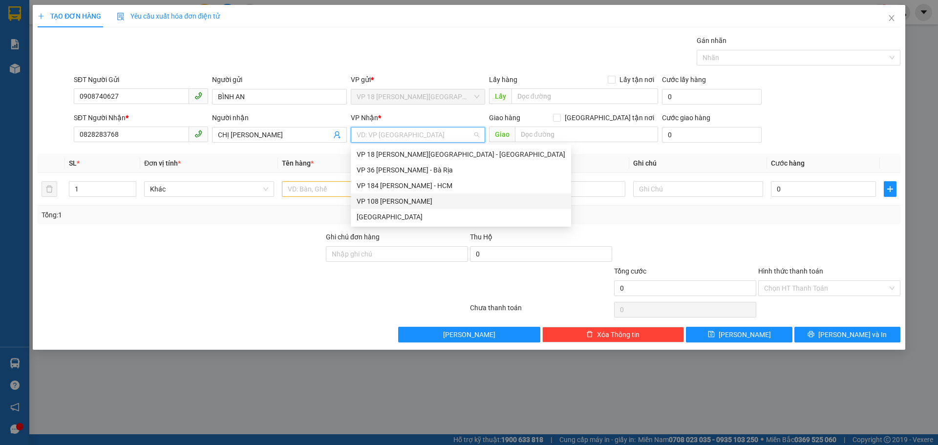
click at [397, 194] on div "VP 108 [PERSON_NAME]" at bounding box center [461, 202] width 220 height 16
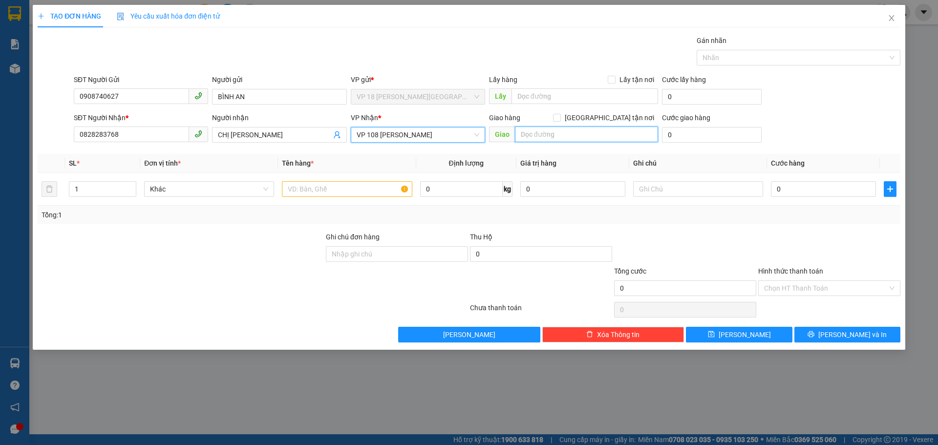
click at [539, 129] on input "text" at bounding box center [586, 135] width 143 height 16
type input "VPVT"
click at [351, 185] on input "text" at bounding box center [347, 189] width 130 height 16
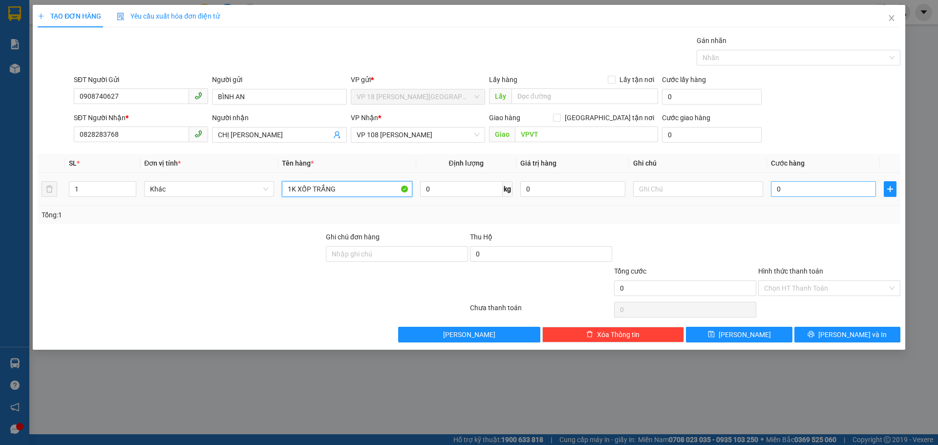
type input "1K XỐP TRẮNG"
click at [789, 191] on input "0" at bounding box center [823, 189] width 105 height 16
type input "3"
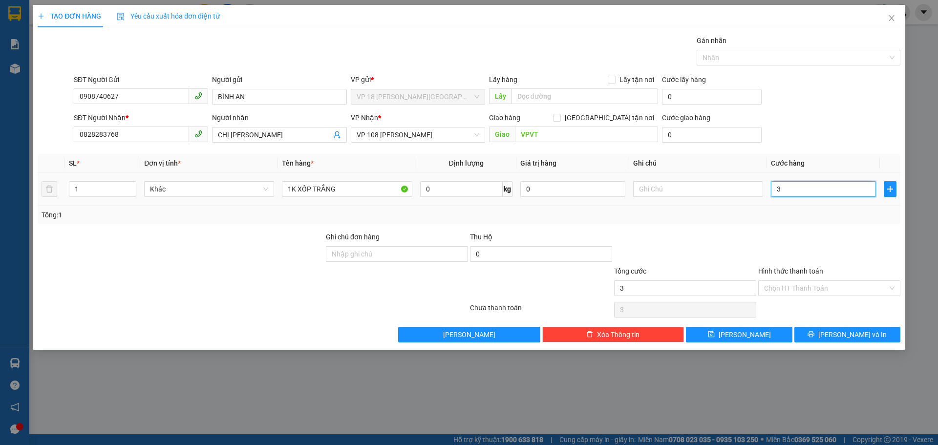
type input "30"
type input "300"
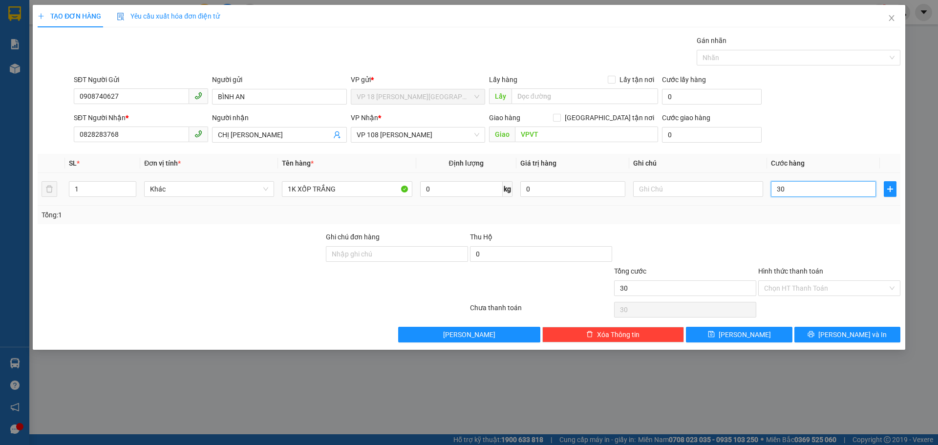
type input "300"
type input "3.000"
type input "30.000"
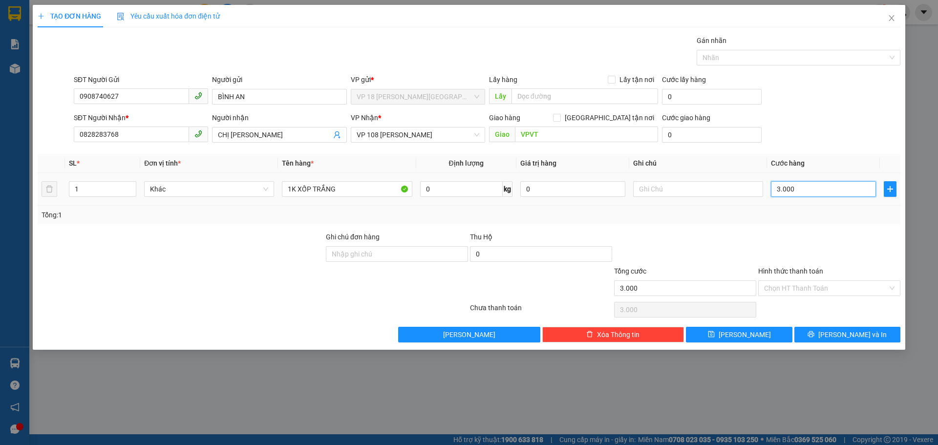
type input "30.000"
click at [827, 334] on button "[PERSON_NAME] và In" at bounding box center [848, 335] width 106 height 16
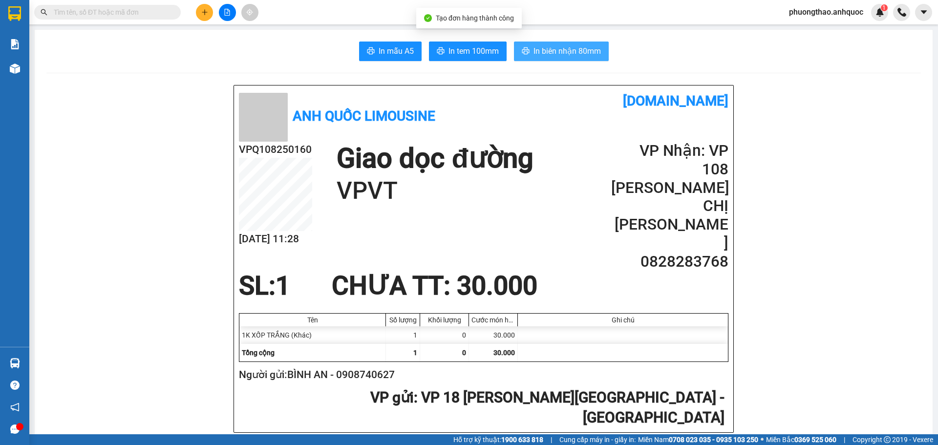
click at [545, 54] on span "In biên nhận 80mm" at bounding box center [567, 51] width 67 height 12
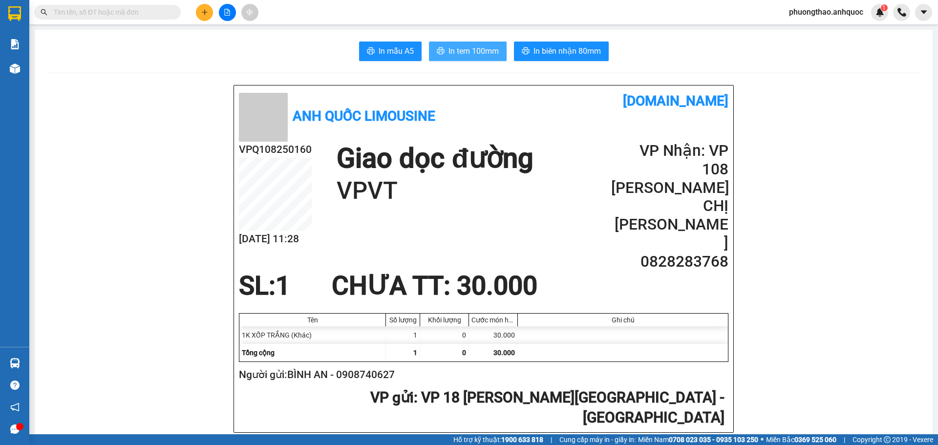
click at [470, 55] on span "In tem 100mm" at bounding box center [474, 51] width 50 height 12
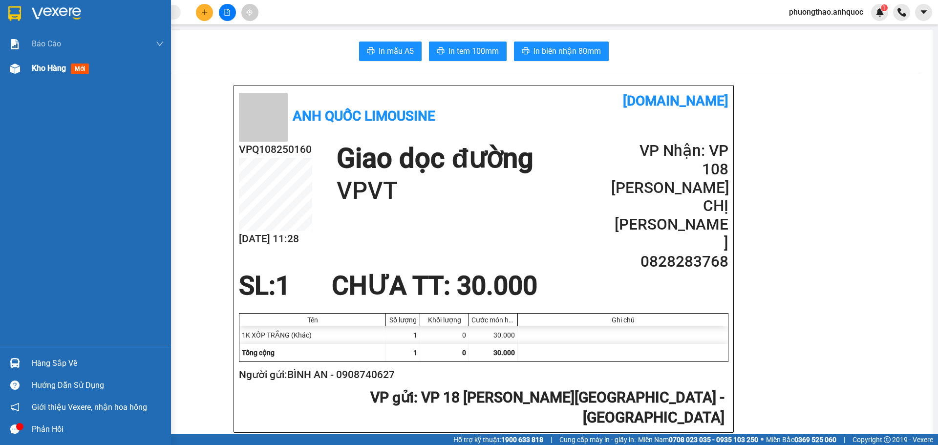
click at [40, 67] on span "Kho hàng" at bounding box center [49, 68] width 34 height 9
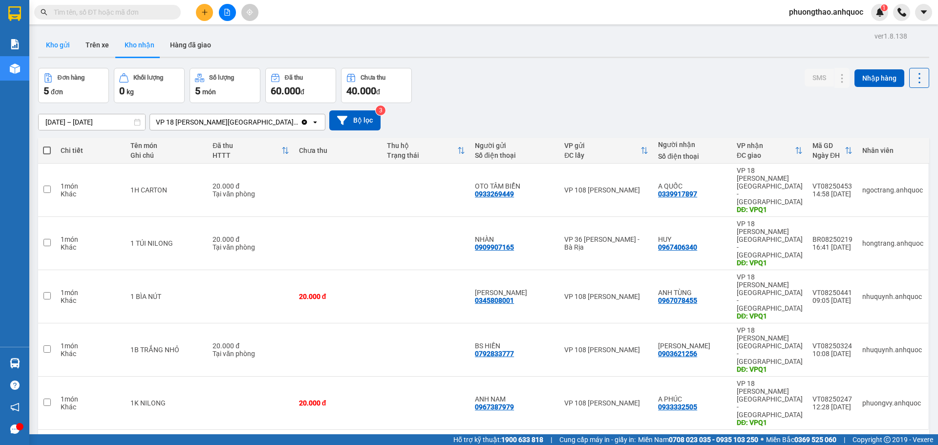
click at [59, 42] on button "Kho gửi" at bounding box center [58, 44] width 40 height 23
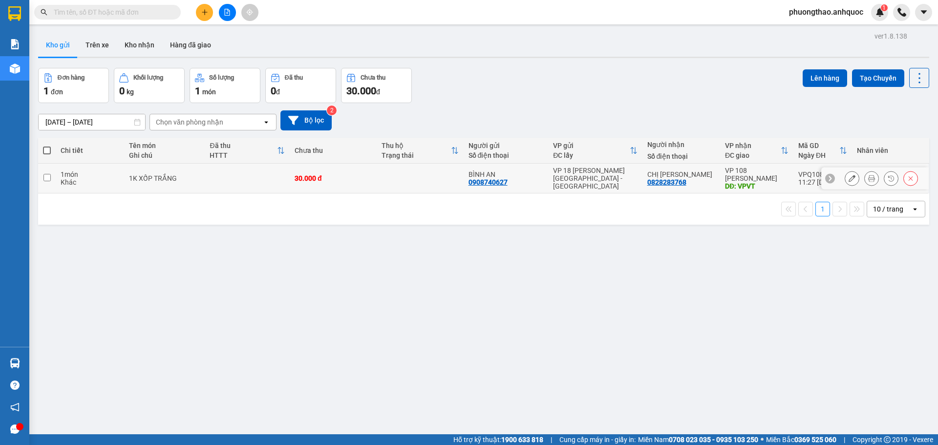
click at [175, 181] on div "1K XỐP TRẮNG" at bounding box center [164, 178] width 71 height 8
checkbox input "true"
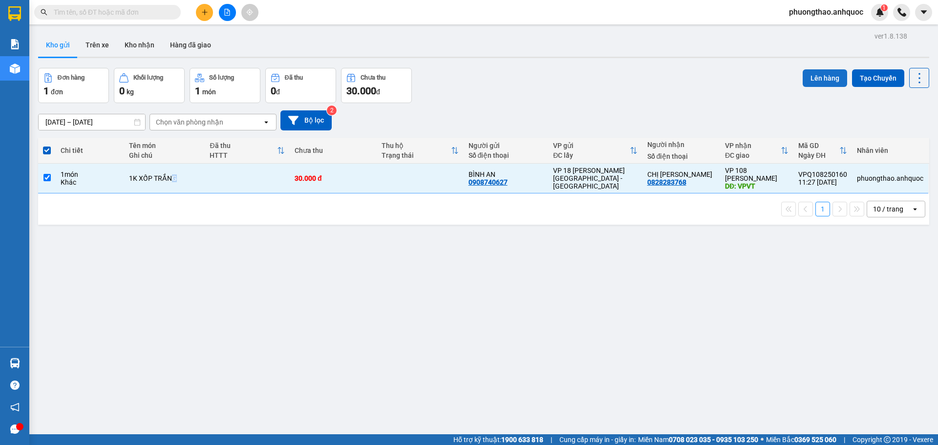
click at [821, 79] on button "Lên hàng" at bounding box center [825, 78] width 44 height 18
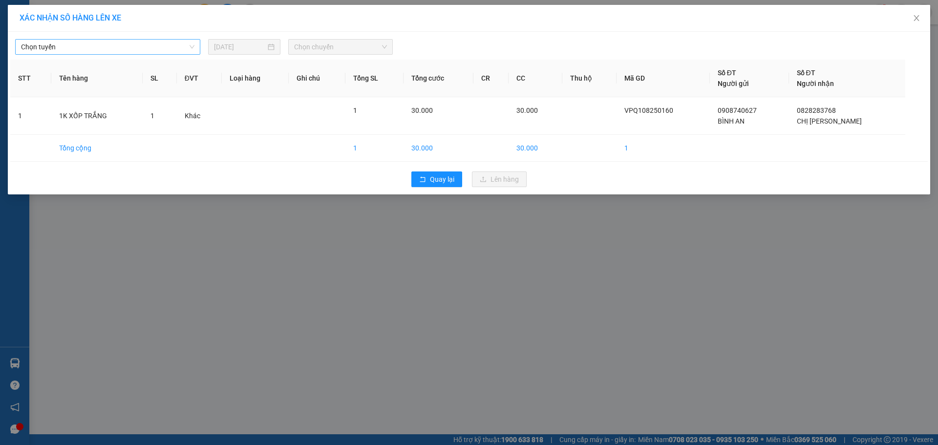
click at [139, 48] on span "Chọn tuyến" at bounding box center [107, 47] width 173 height 15
type input "439"
click at [92, 49] on input "439" at bounding box center [104, 47] width 167 height 15
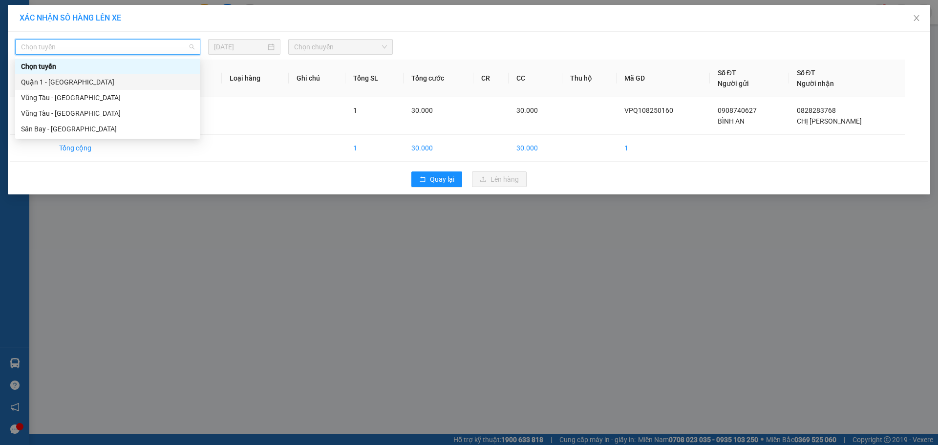
click at [72, 78] on div "Quận 1 - [GEOGRAPHIC_DATA]" at bounding box center [107, 82] width 173 height 11
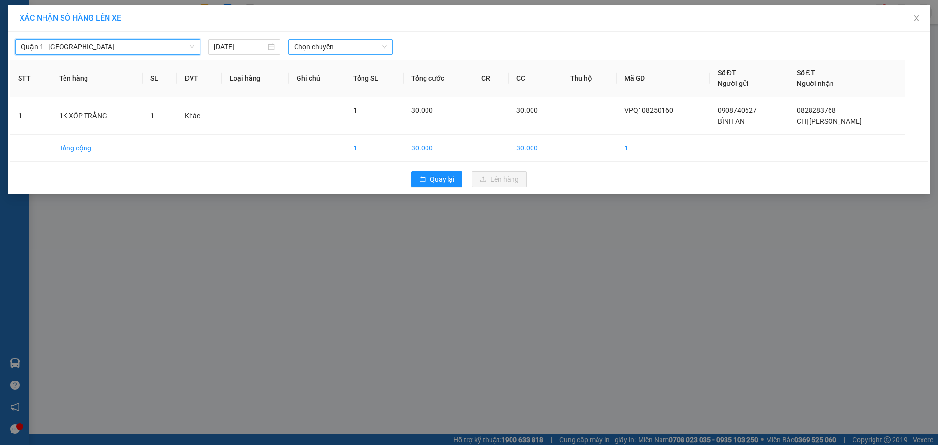
click at [299, 46] on span "Chọn chuyến" at bounding box center [340, 47] width 93 height 15
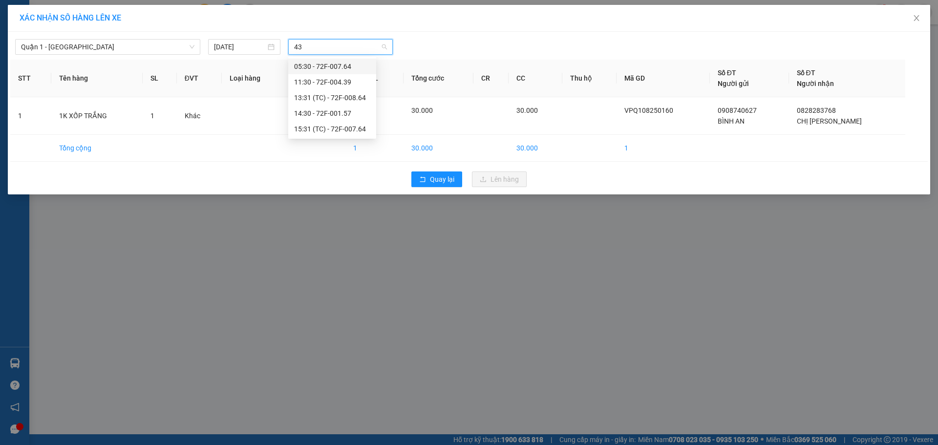
type input "439"
click at [304, 70] on div "11:30 - 72F-004.39" at bounding box center [332, 66] width 76 height 11
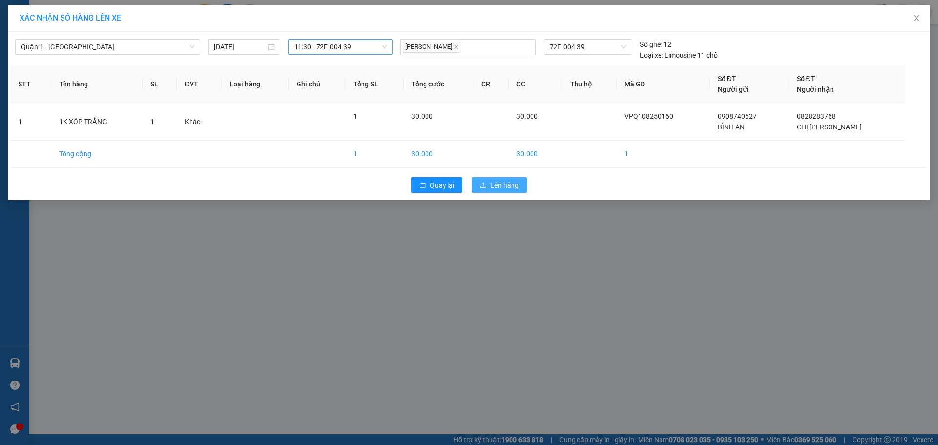
click at [512, 184] on span "Lên hàng" at bounding box center [505, 185] width 28 height 11
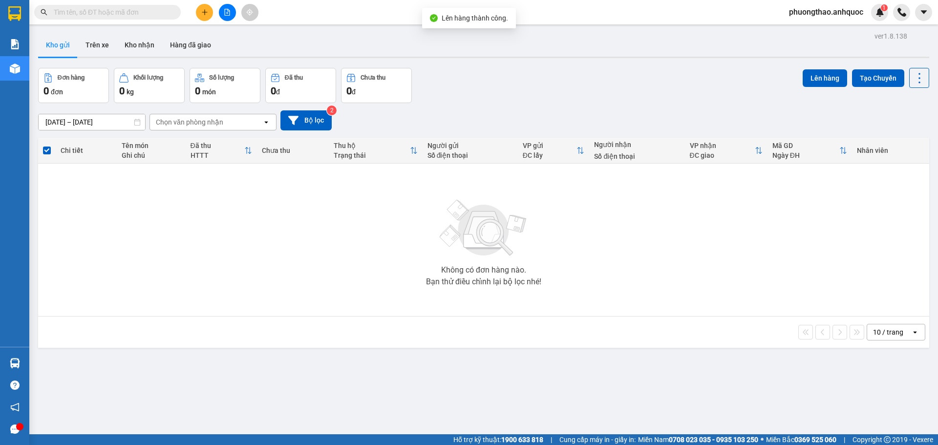
click at [224, 16] on button at bounding box center [227, 12] width 17 height 17
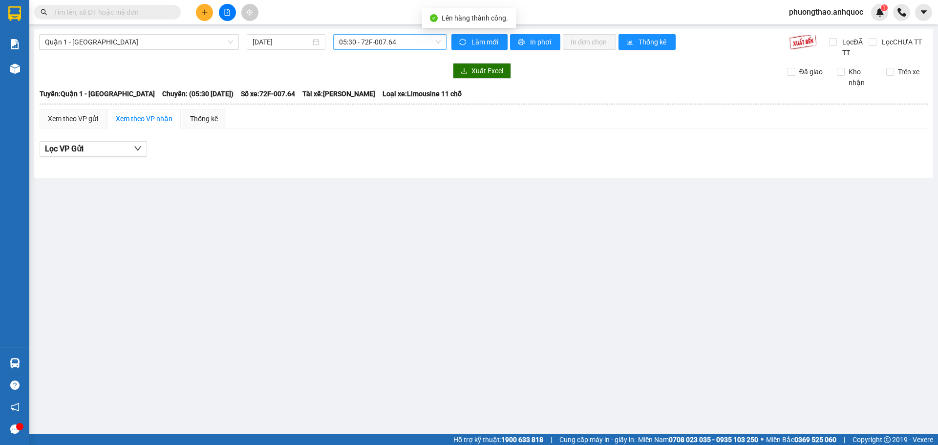
click at [370, 44] on span "05:30 - 72F-007.64" at bounding box center [390, 42] width 102 height 15
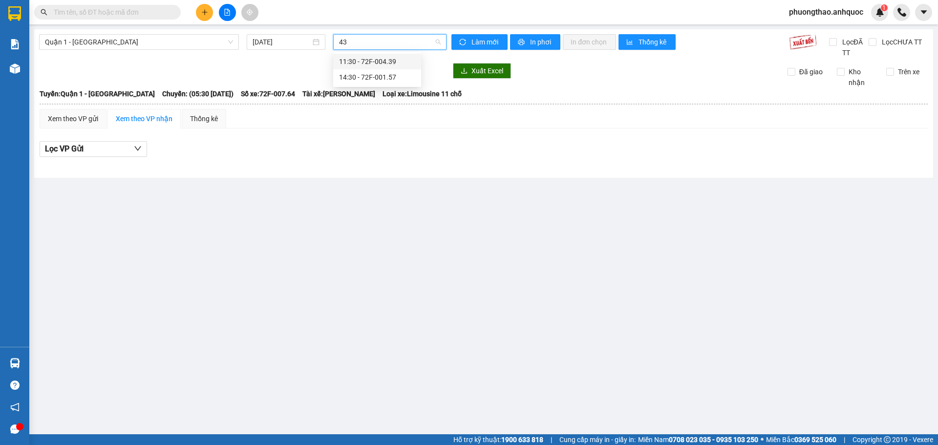
type input "439"
click at [378, 61] on div "11:30 - 72F-004.39" at bounding box center [377, 61] width 76 height 11
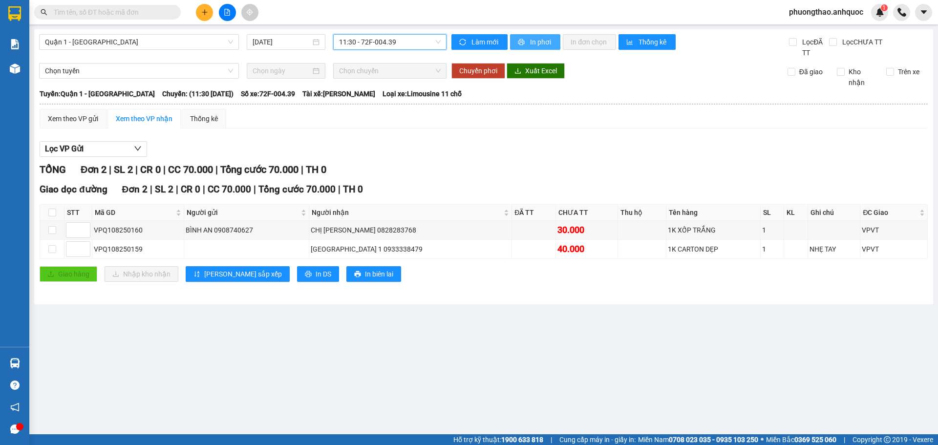
click at [532, 41] on span "In phơi" at bounding box center [541, 42] width 22 height 11
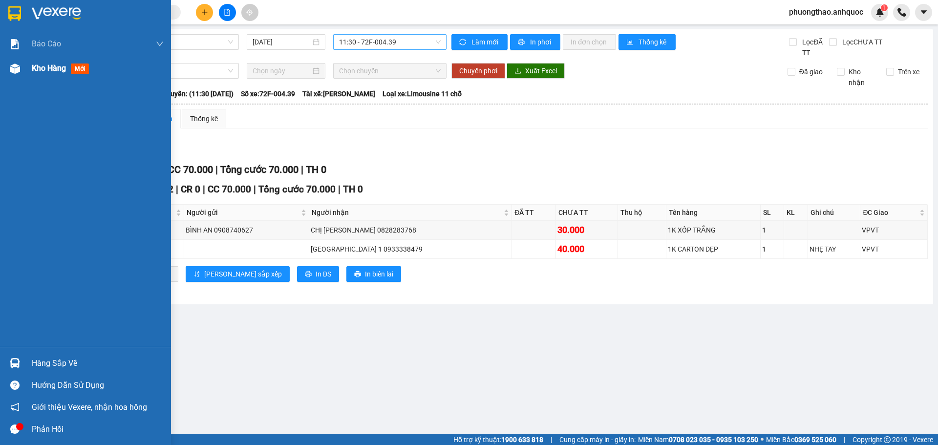
click at [73, 77] on div "Kho hàng mới" at bounding box center [98, 68] width 132 height 24
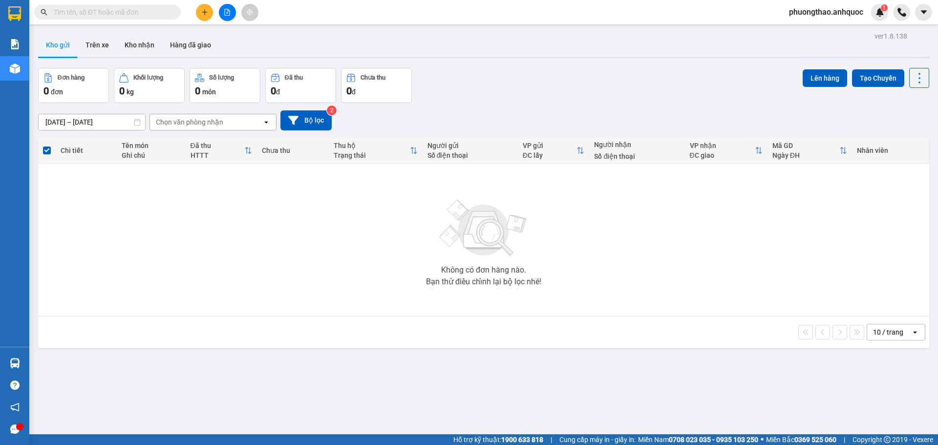
click at [206, 14] on icon "plus" at bounding box center [204, 12] width 7 height 7
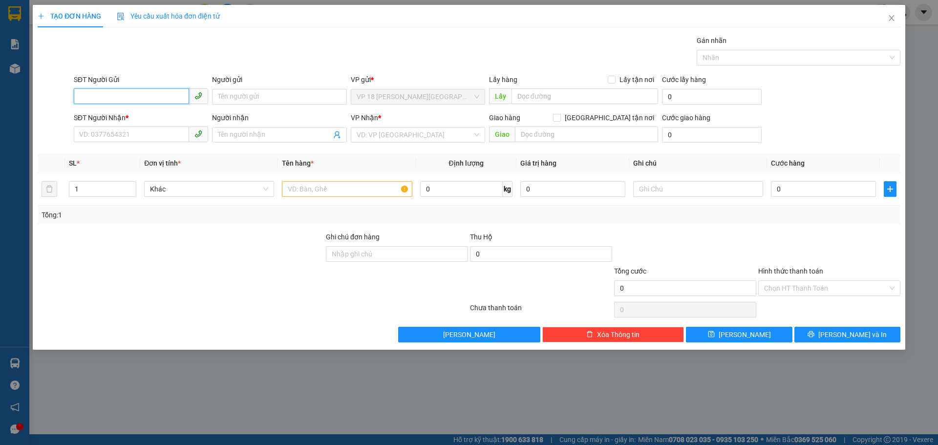
click at [144, 96] on input "SĐT Người Gửi" at bounding box center [131, 96] width 115 height 16
type input "0903819411"
click at [198, 113] on div "0903819411 - [GEOGRAPHIC_DATA]" at bounding box center [141, 116] width 123 height 11
type input "[PERSON_NAME]"
type input "0909690103"
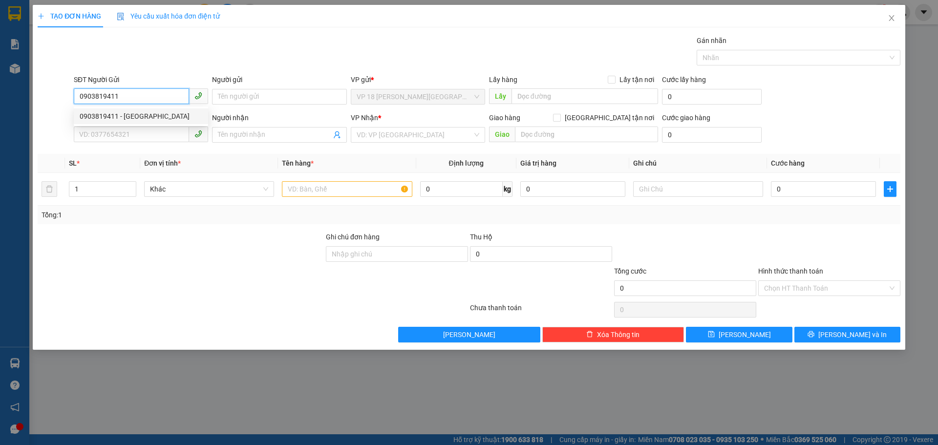
type input "A VŨ"
type input "VPVT"
type input "TM TẠI VPQ1 THẢO 12/8"
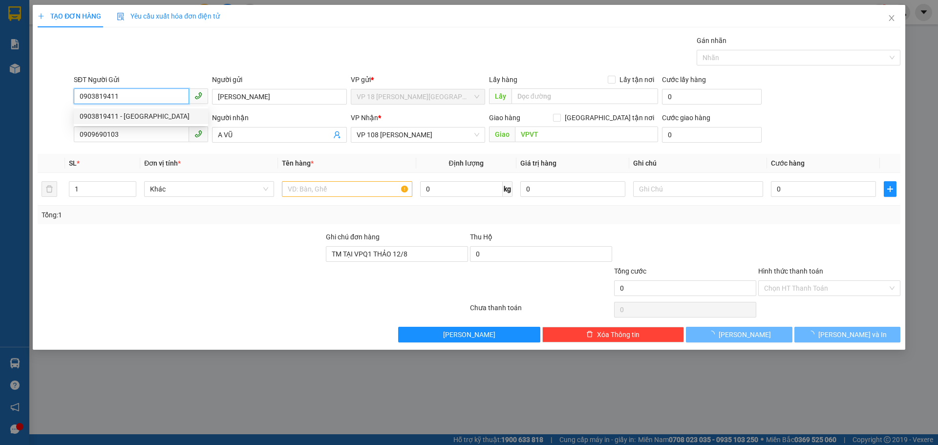
type input "30.000"
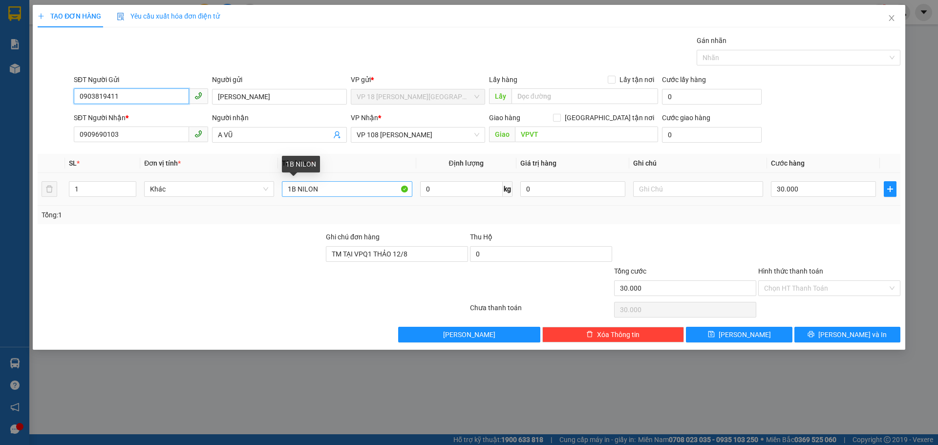
type input "0903819411"
click at [337, 194] on input "1B NILON" at bounding box center [347, 189] width 130 height 16
click at [353, 216] on div "Tổng: 1" at bounding box center [202, 215] width 321 height 11
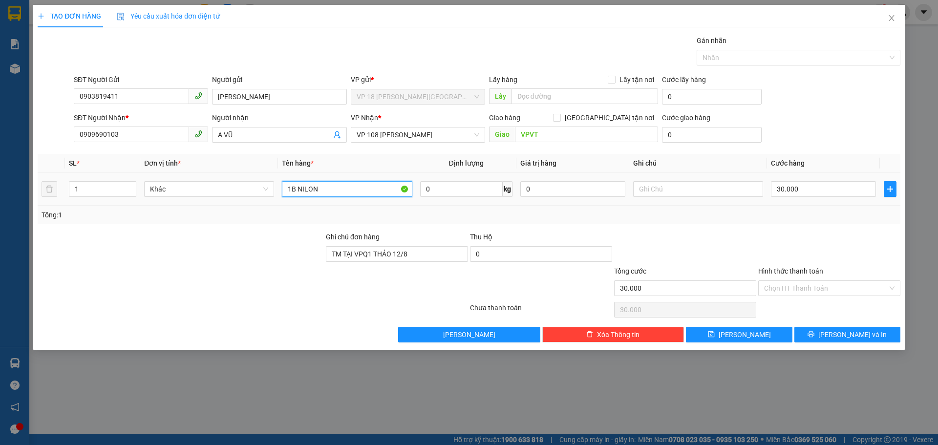
click at [337, 193] on input "1B NILON" at bounding box center [347, 189] width 130 height 16
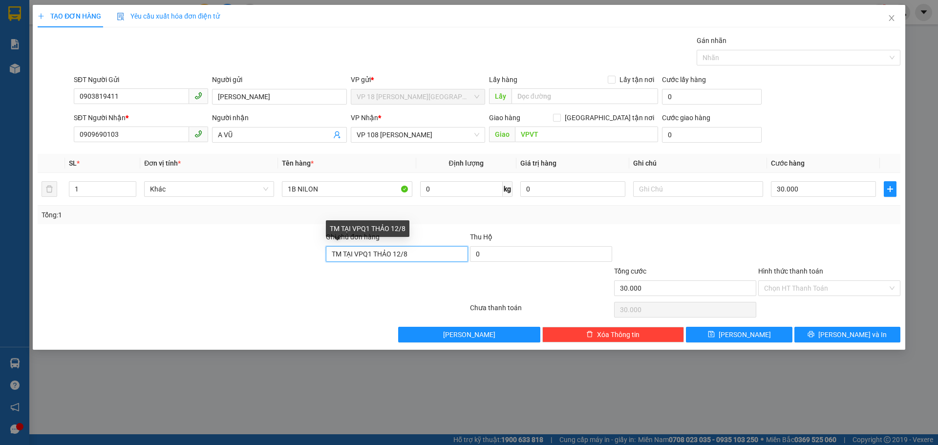
click at [402, 253] on input "TM TẠI VPQ1 THẢO 12/8" at bounding box center [397, 254] width 142 height 16
type input "TM TẠI VPQ1 THẢO 15/8"
click at [845, 281] on input "Hình thức thanh toán" at bounding box center [826, 288] width 124 height 15
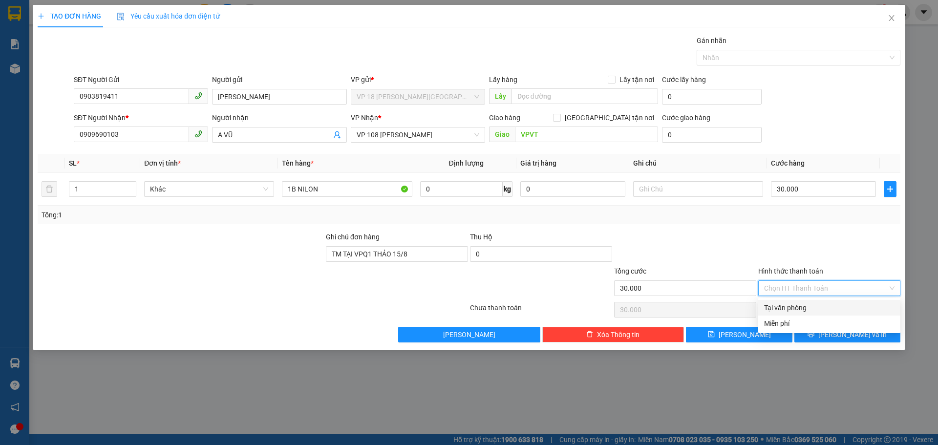
click at [839, 304] on div "Tại văn phòng" at bounding box center [829, 307] width 130 height 11
type input "0"
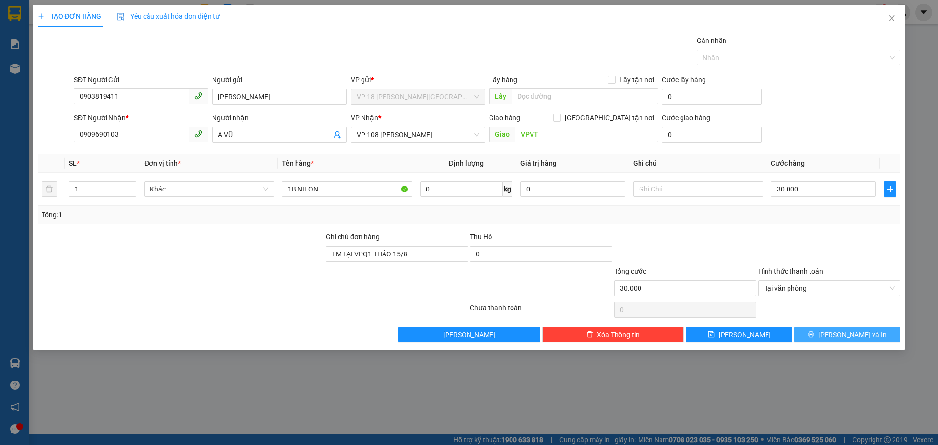
click at [839, 338] on span "[PERSON_NAME] và In" at bounding box center [853, 334] width 68 height 11
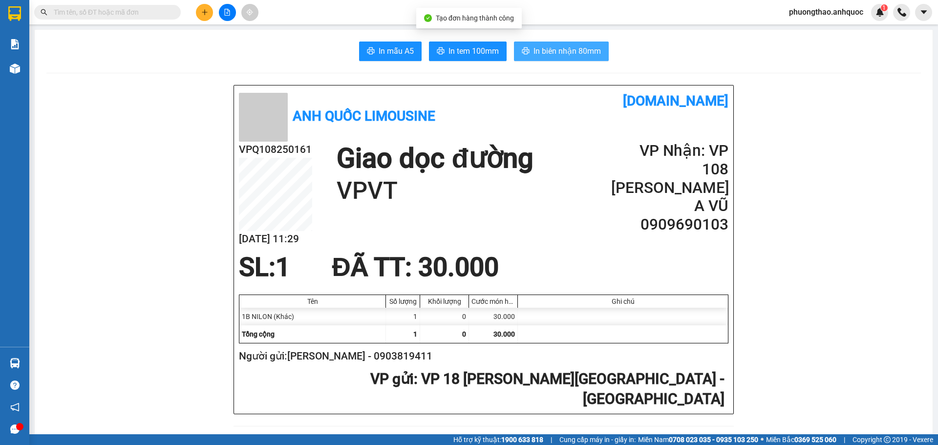
click at [588, 51] on span "In biên nhận 80mm" at bounding box center [567, 51] width 67 height 12
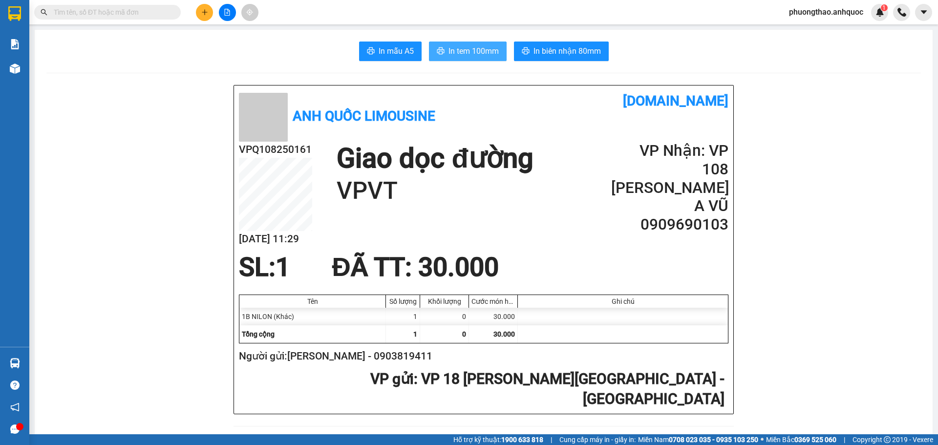
click at [466, 54] on span "In tem 100mm" at bounding box center [474, 51] width 50 height 12
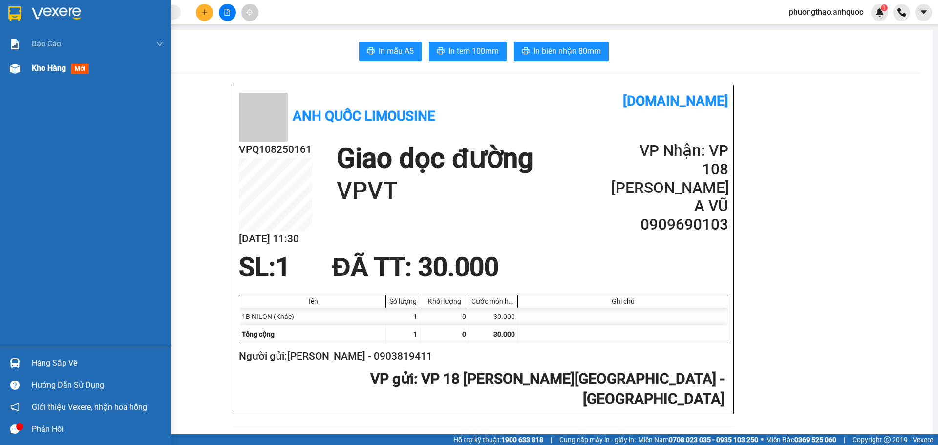
click at [23, 67] on div at bounding box center [14, 68] width 17 height 17
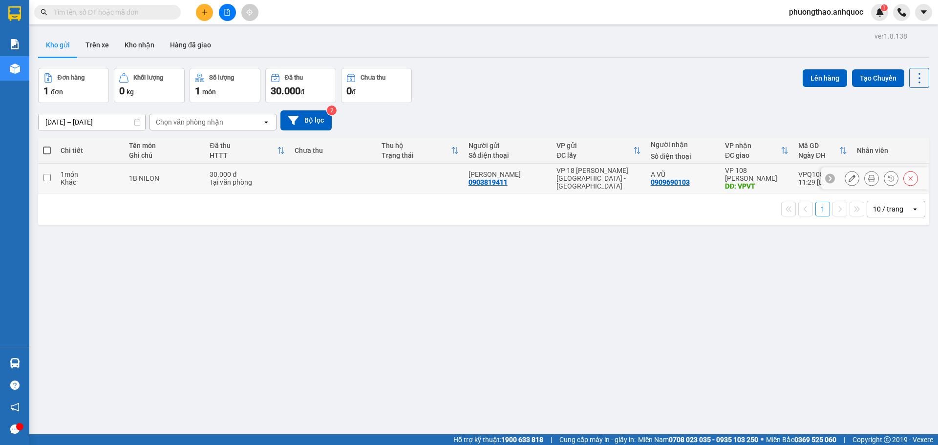
click at [253, 184] on div "Tại văn phòng" at bounding box center [247, 182] width 75 height 8
checkbox input "true"
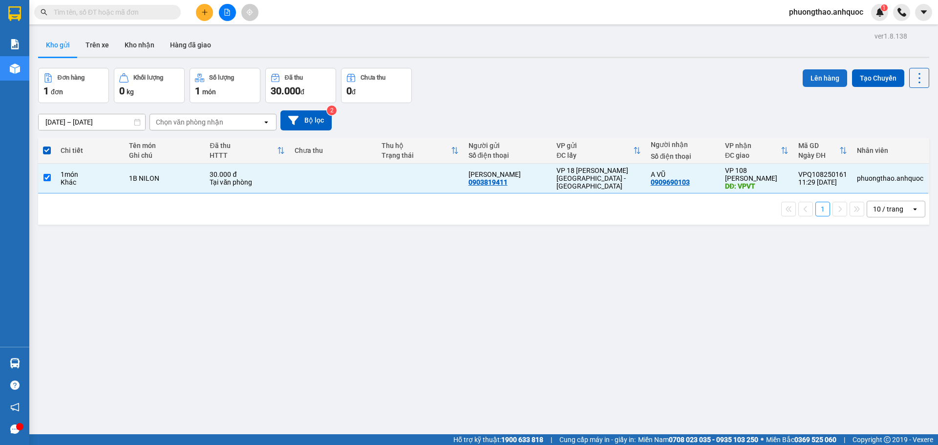
click at [807, 74] on button "Lên hàng" at bounding box center [825, 78] width 44 height 18
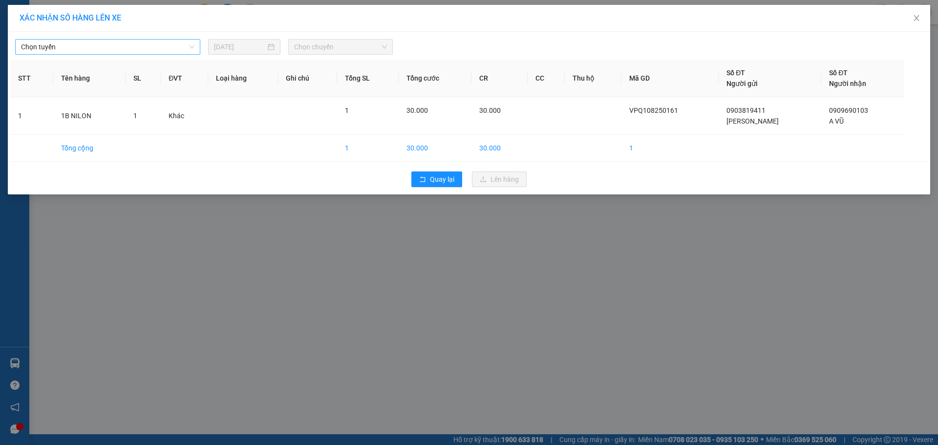
click at [158, 45] on span "Chọn tuyến" at bounding box center [107, 47] width 173 height 15
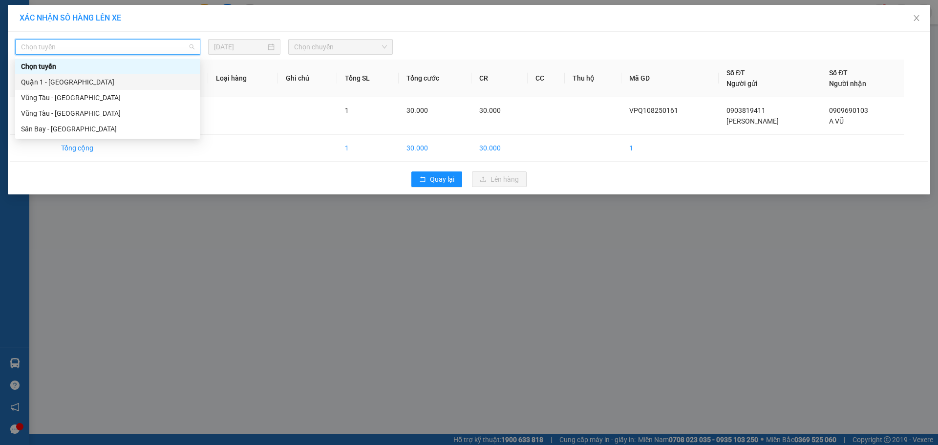
click at [130, 84] on div "Quận 1 - [GEOGRAPHIC_DATA]" at bounding box center [107, 82] width 173 height 11
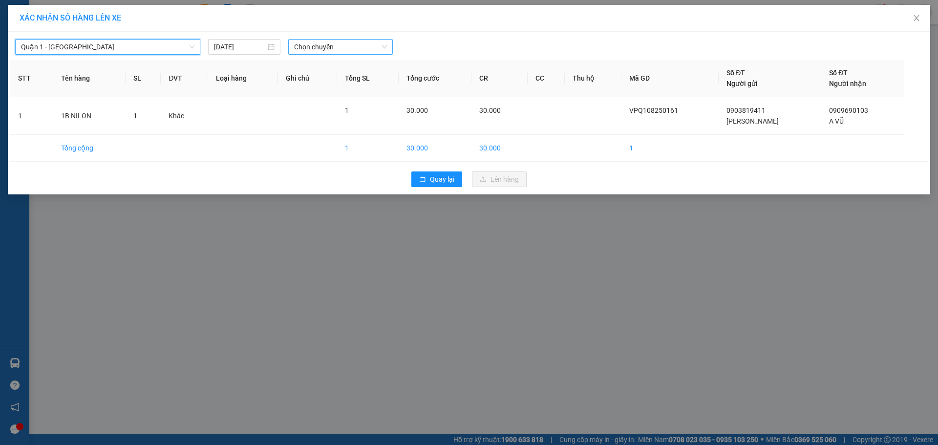
click at [312, 45] on span "Chọn chuyến" at bounding box center [340, 47] width 93 height 15
type input "439"
click at [335, 64] on div "11:30 - 72F-004.39" at bounding box center [332, 66] width 76 height 11
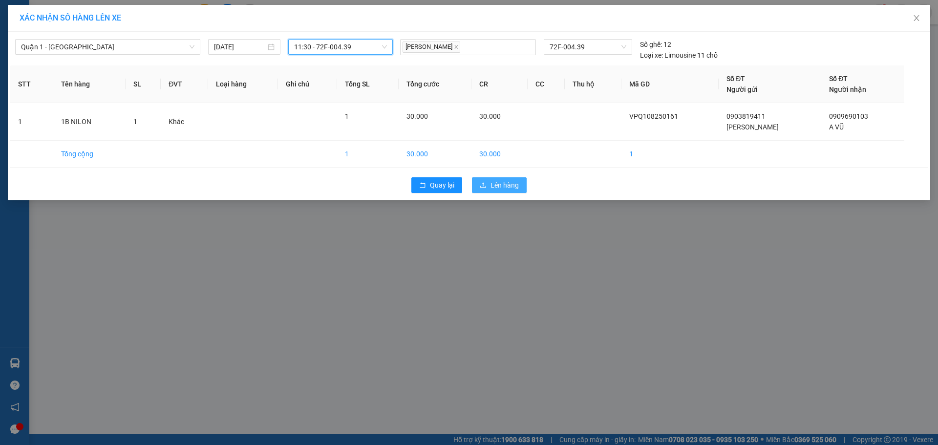
click at [506, 182] on span "Lên hàng" at bounding box center [505, 185] width 28 height 11
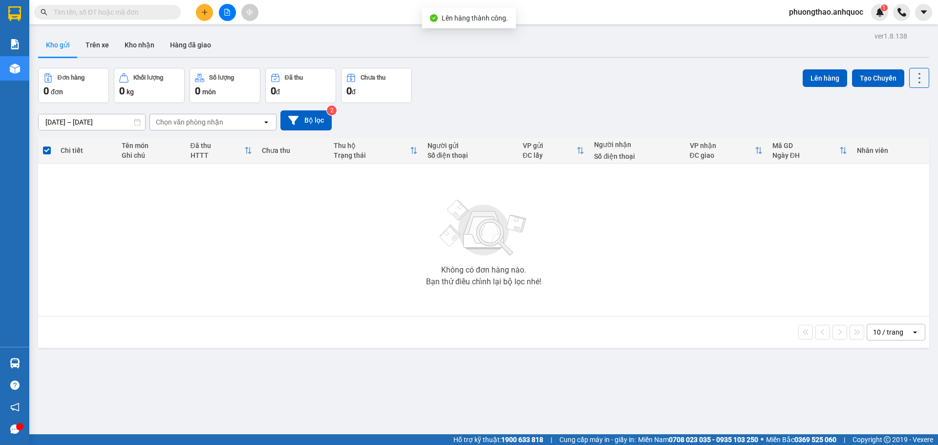
click at [229, 9] on icon "file-add" at bounding box center [227, 12] width 7 height 7
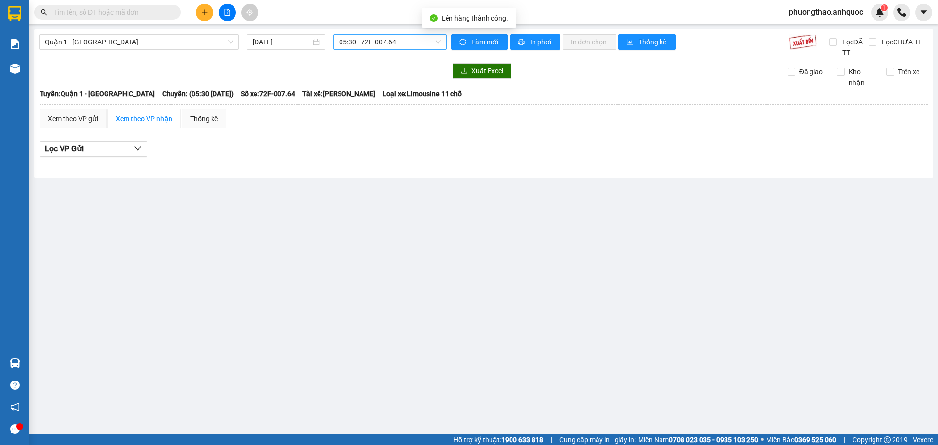
click at [396, 35] on span "05:30 - 72F-007.64" at bounding box center [390, 42] width 102 height 15
type input "439"
click at [396, 60] on div "11:30 - 72F-004.39" at bounding box center [377, 61] width 76 height 11
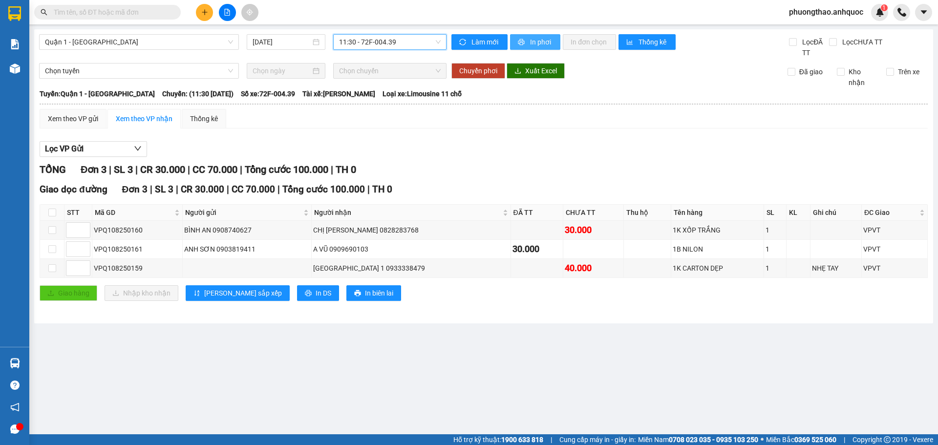
click at [543, 40] on span "In phơi" at bounding box center [541, 42] width 22 height 11
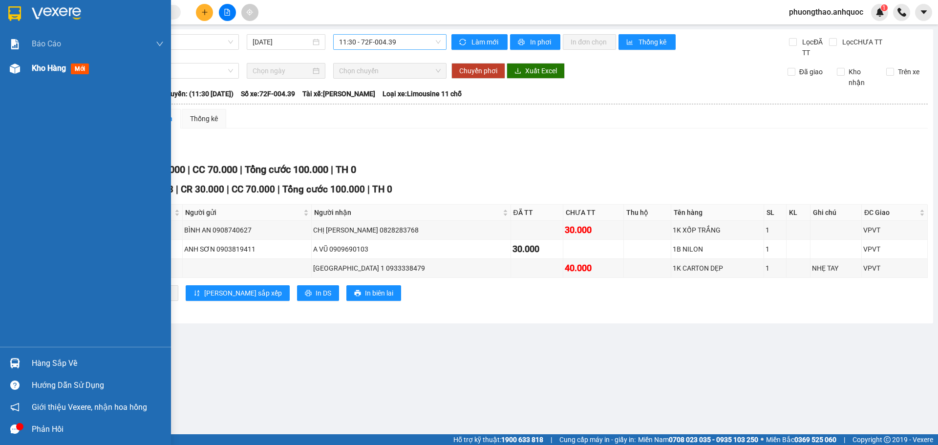
click at [15, 76] on div at bounding box center [14, 68] width 17 height 17
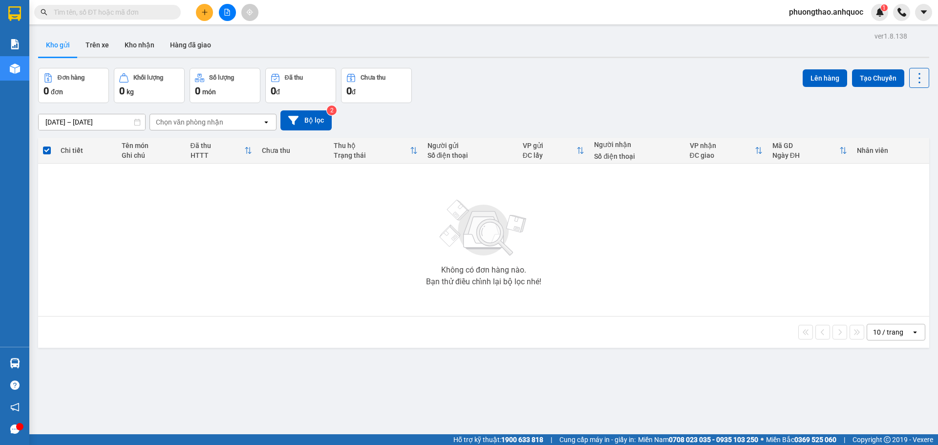
click at [264, 258] on div "Không có đơn hàng nào. Bạn thử điều chỉnh lại bộ lọc nhé!" at bounding box center [484, 240] width 882 height 147
click at [223, 18] on button at bounding box center [227, 12] width 17 height 17
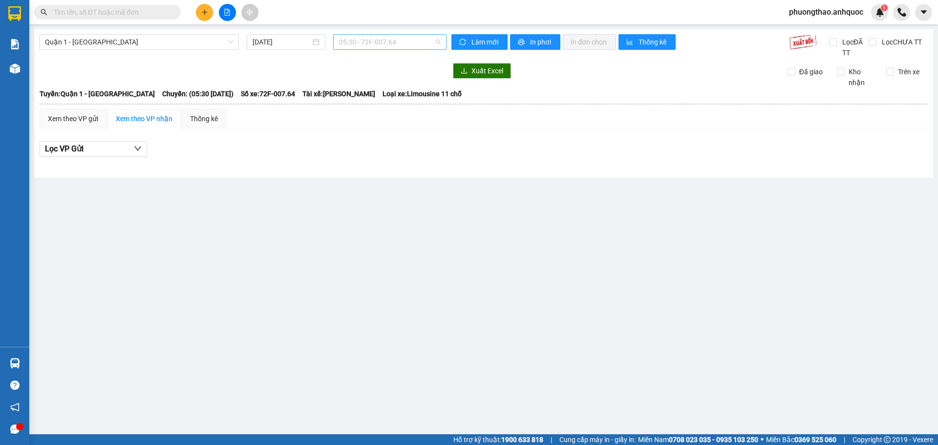
click at [407, 39] on span "05:30 - 72F-007.64" at bounding box center [390, 42] width 102 height 15
type input "439"
click at [418, 55] on div "11:30 - 72F-004.39" at bounding box center [377, 62] width 88 height 16
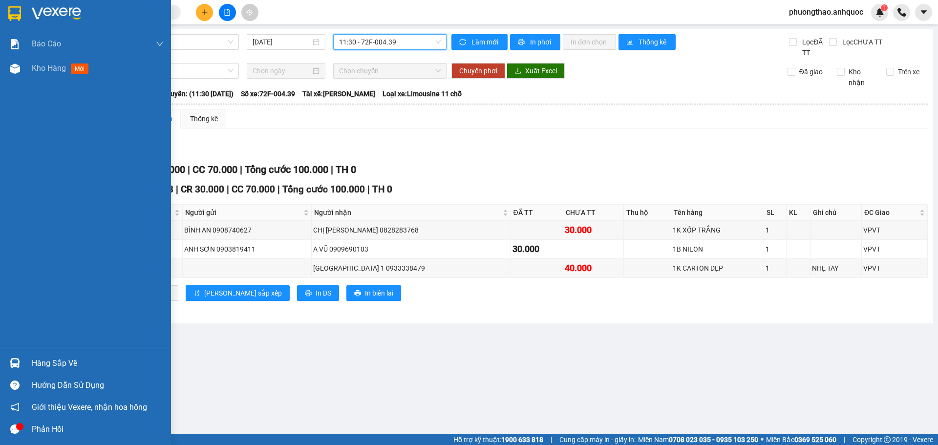
click at [25, 429] on div "Phản hồi" at bounding box center [85, 429] width 171 height 22
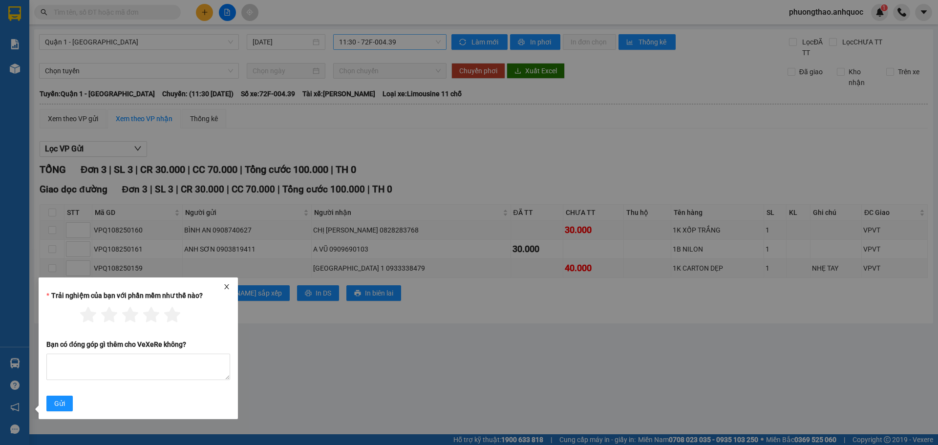
click at [228, 288] on icon "close" at bounding box center [226, 286] width 5 height 5
